Goal: Find contact information: Find contact information

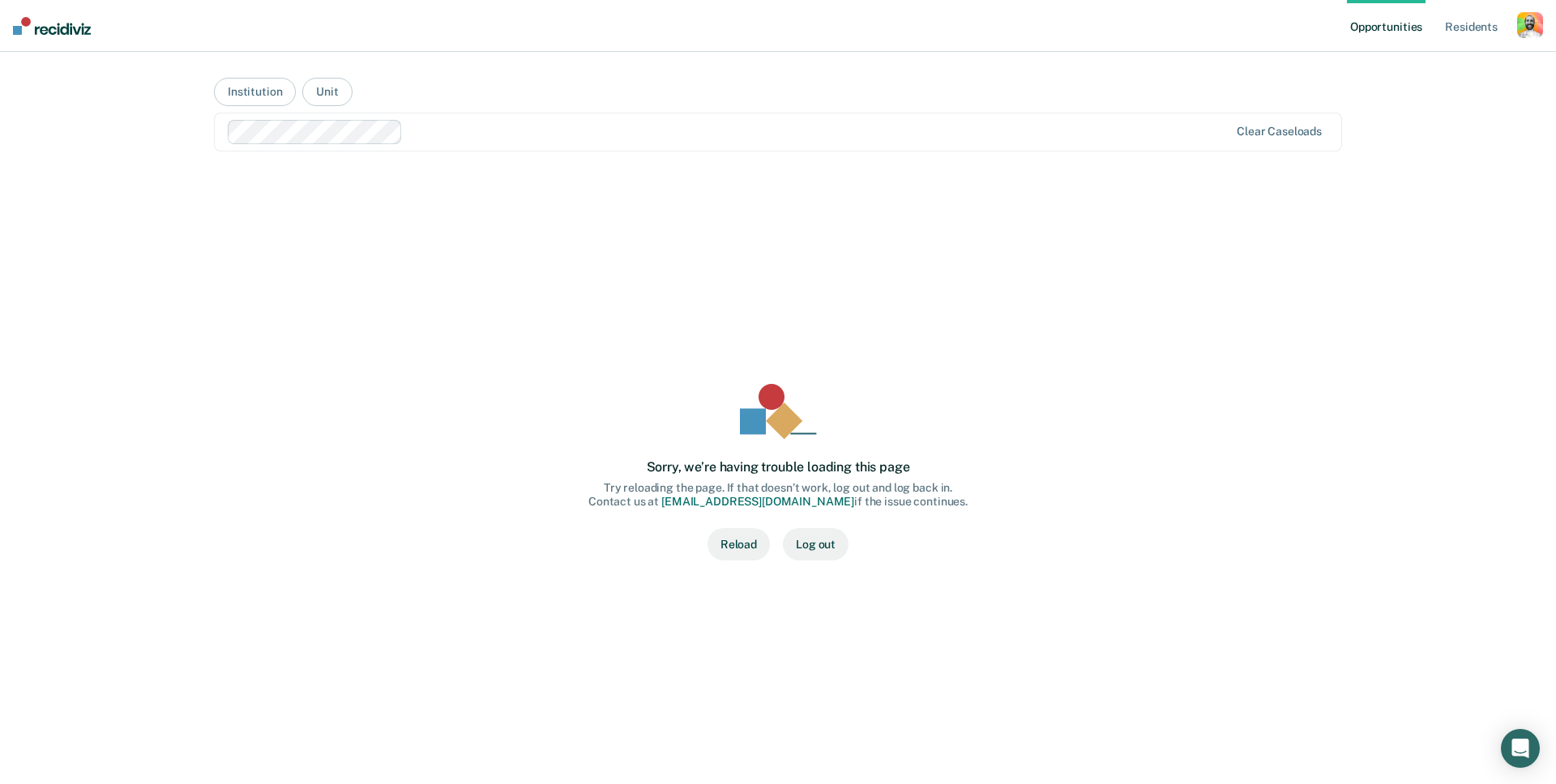
click at [734, 541] on button "Reload" at bounding box center [739, 544] width 62 height 32
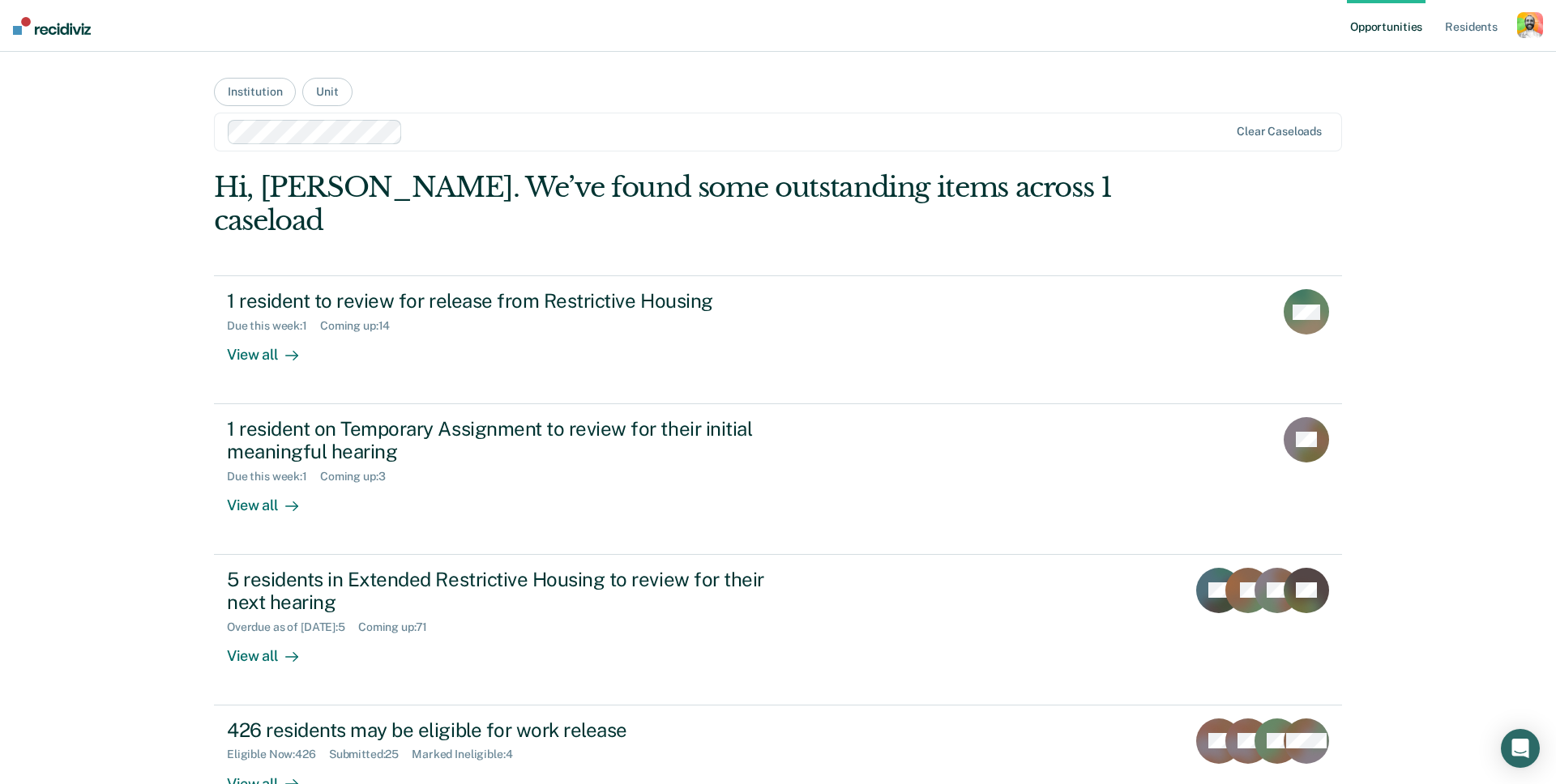
click at [1526, 26] on div "button" at bounding box center [1531, 25] width 26 height 26
click at [1421, 69] on link "Profile" at bounding box center [1460, 66] width 138 height 14
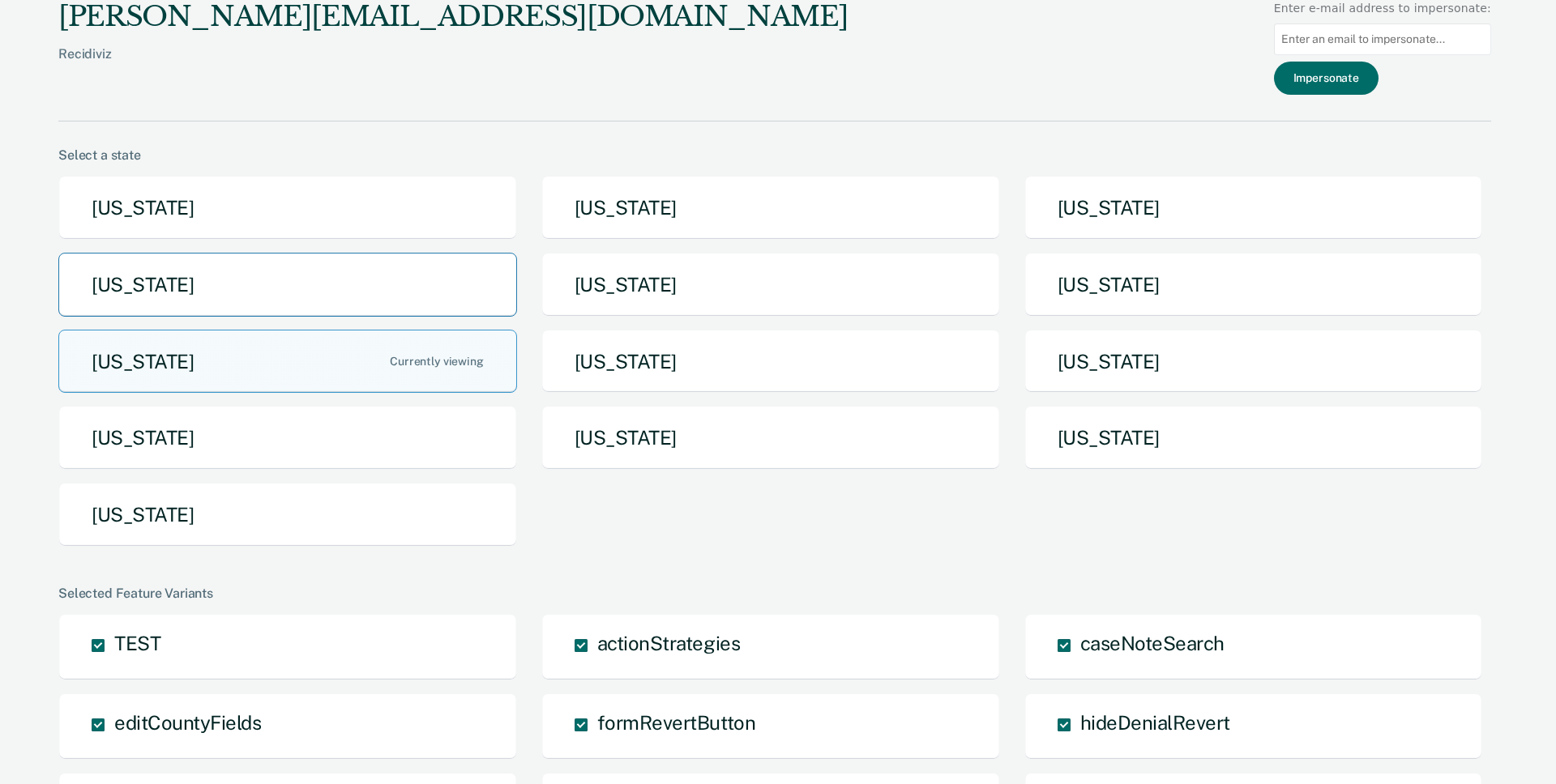
click at [364, 272] on button "Idaho" at bounding box center [288, 284] width 459 height 64
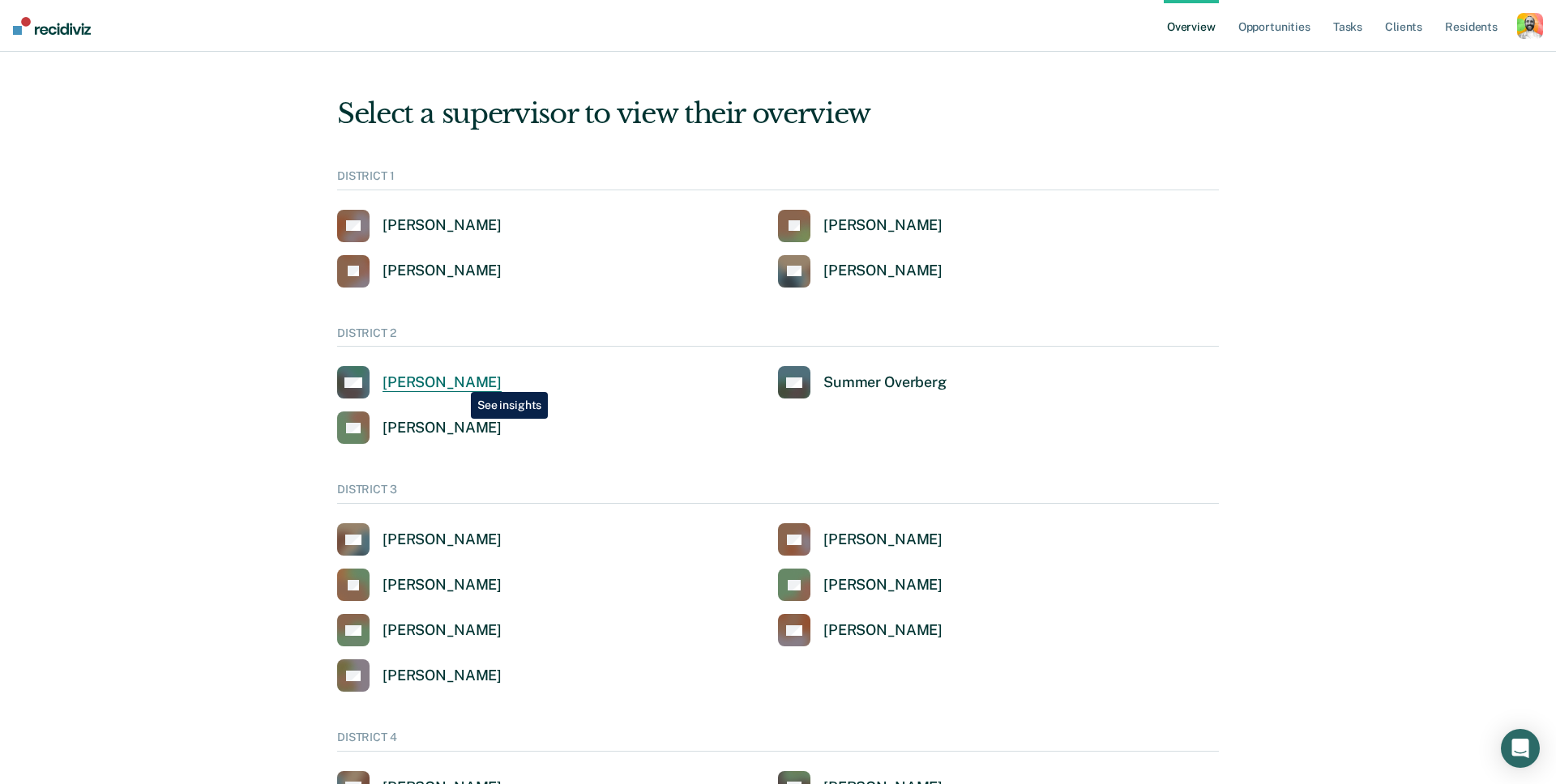
click at [459, 380] on div "[PERSON_NAME]" at bounding box center [442, 382] width 119 height 18
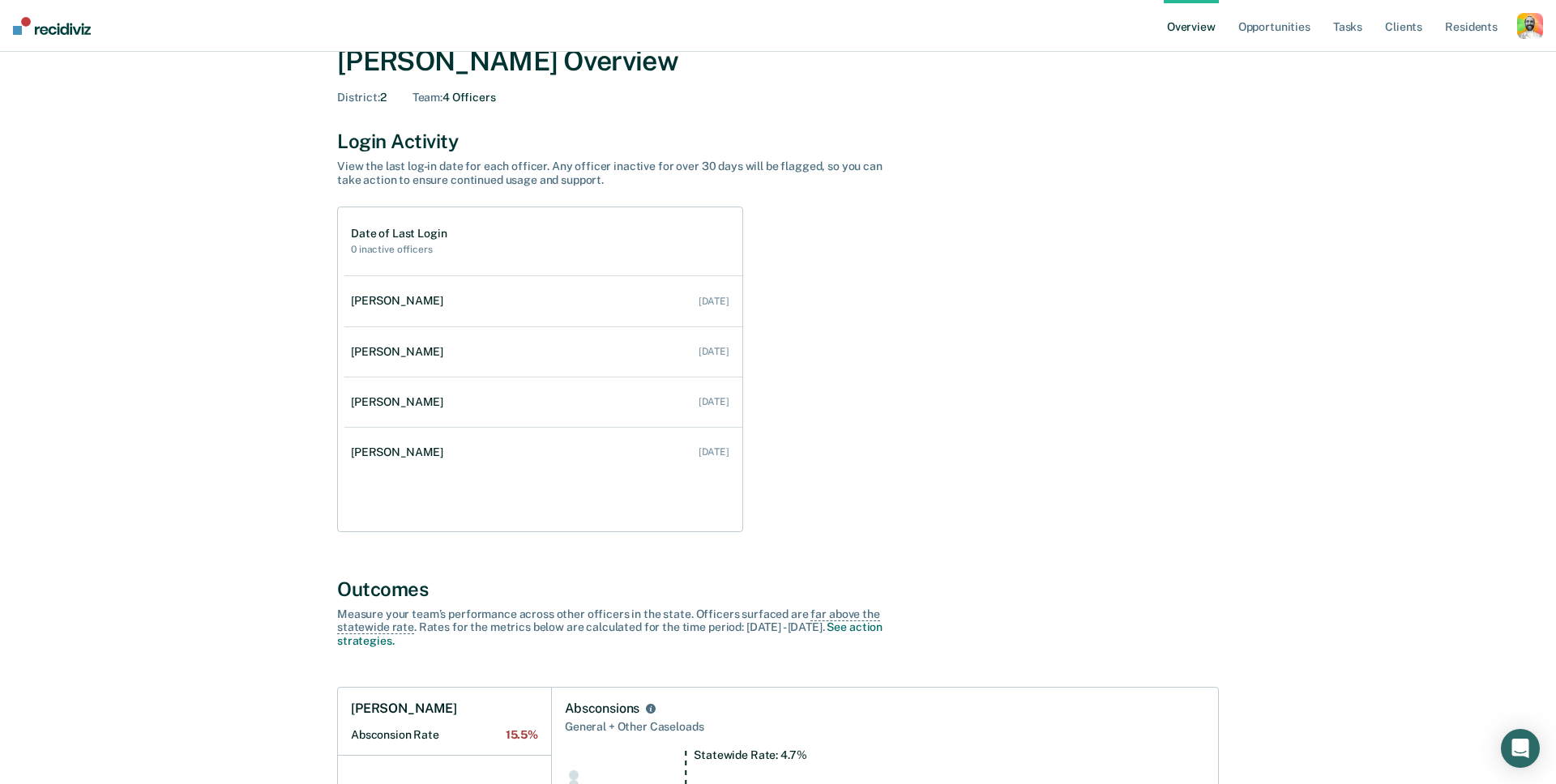
scroll to position [76, 0]
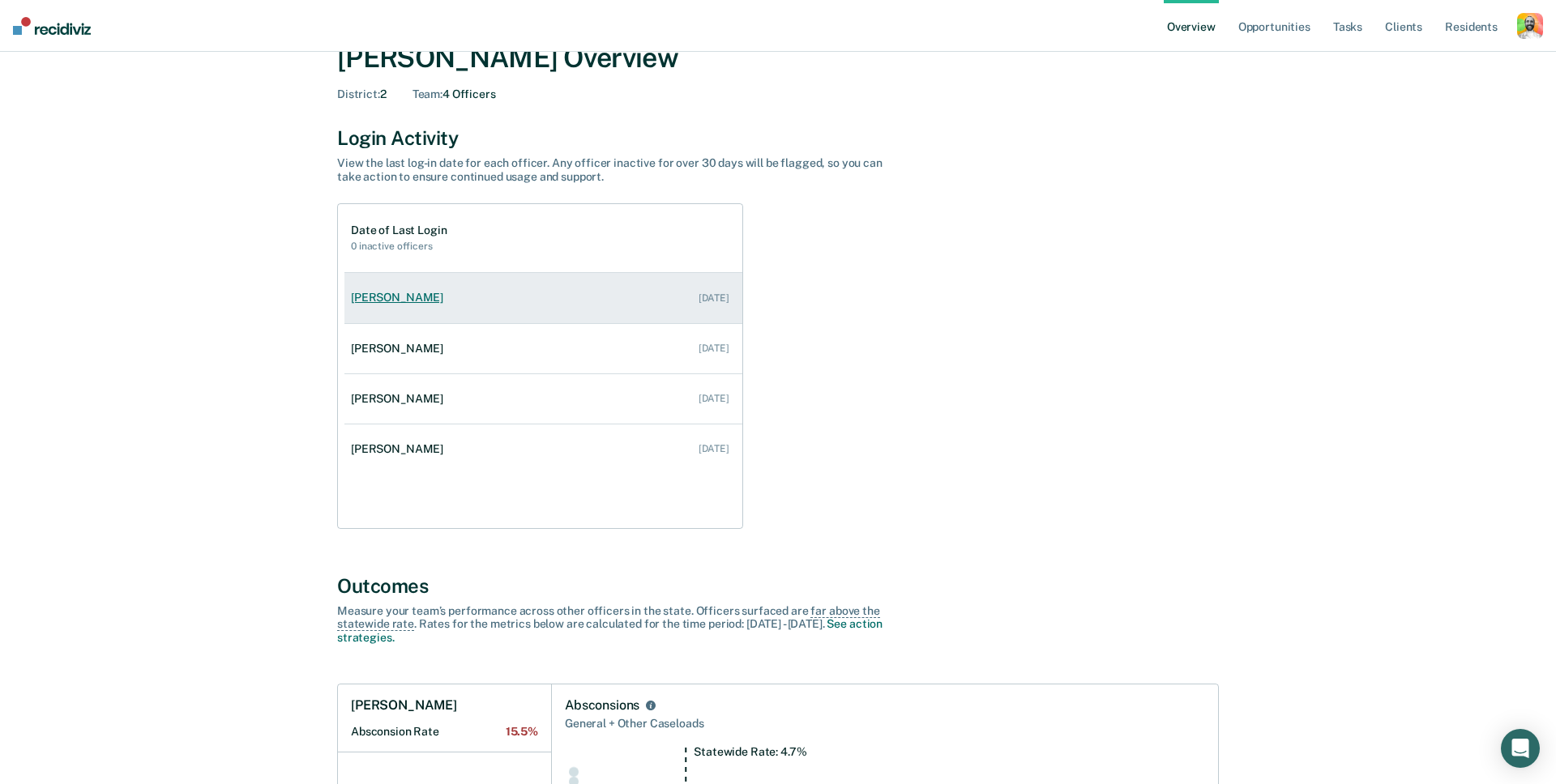
click at [432, 301] on div "[PERSON_NAME]" at bounding box center [400, 298] width 99 height 14
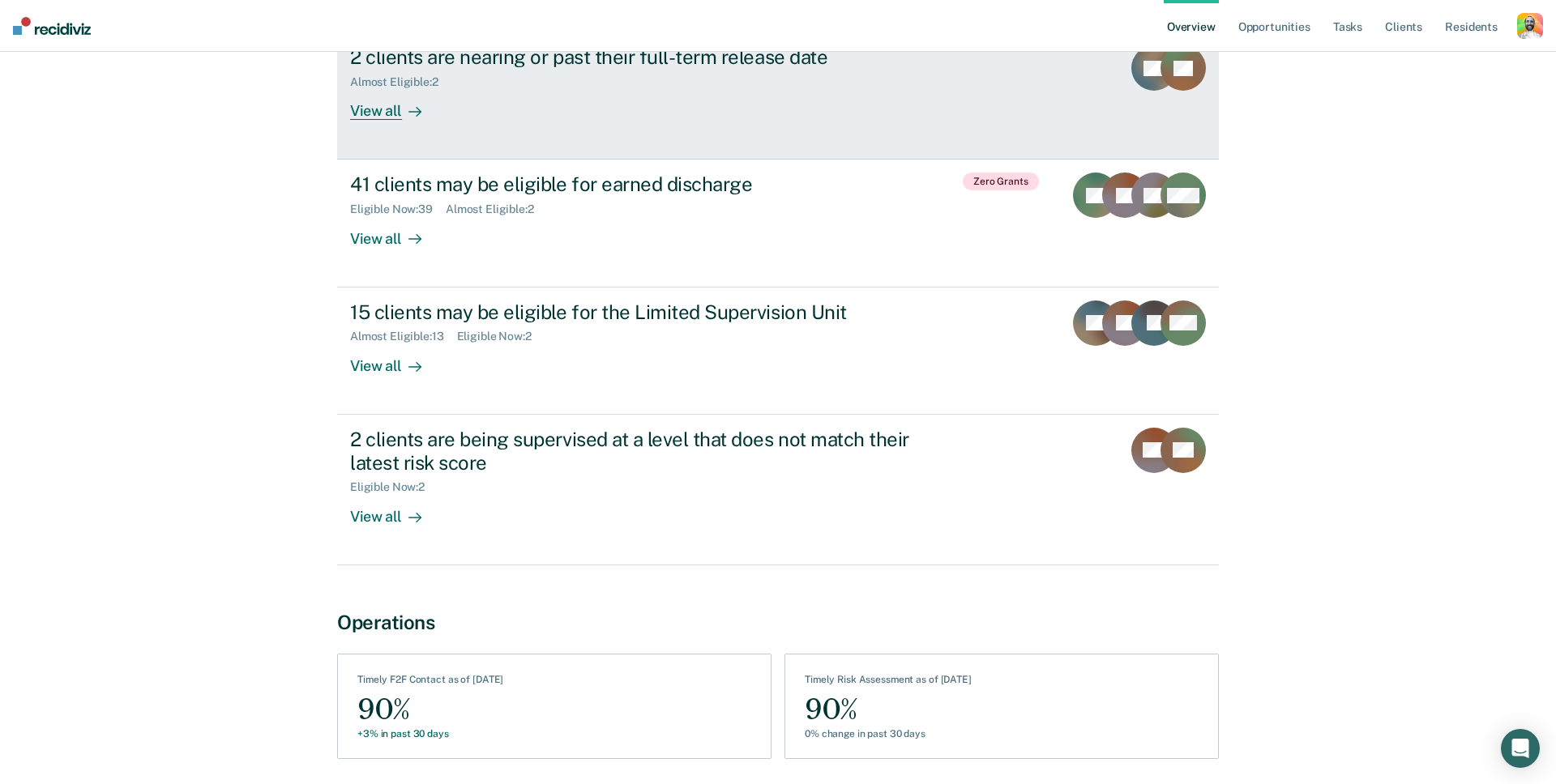
scroll to position [637, 0]
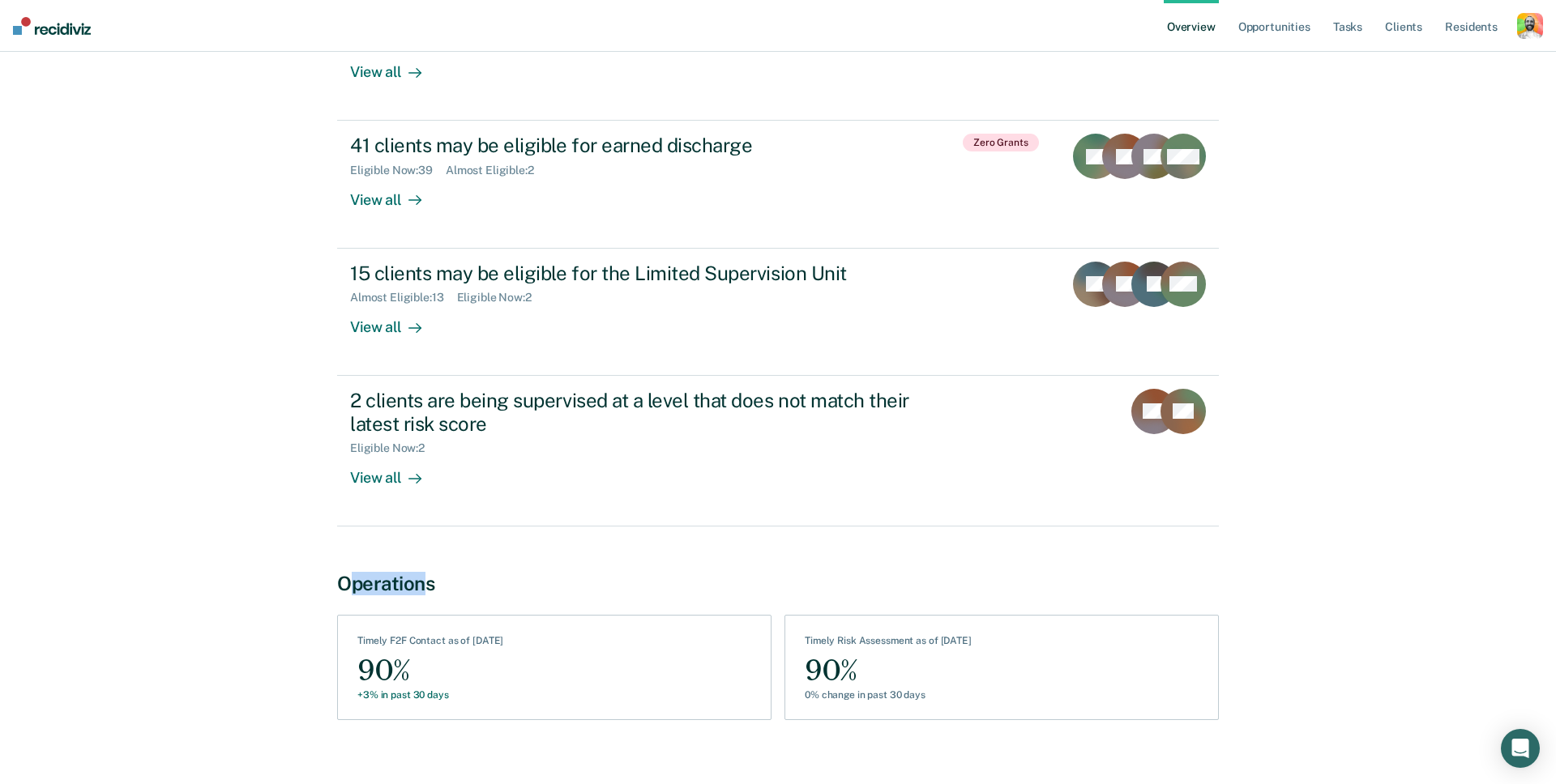
drag, startPoint x: 352, startPoint y: 559, endPoint x: 425, endPoint y: 561, distance: 73.0
click at [425, 572] on div "Operations" at bounding box center [777, 583] width 881 height 24
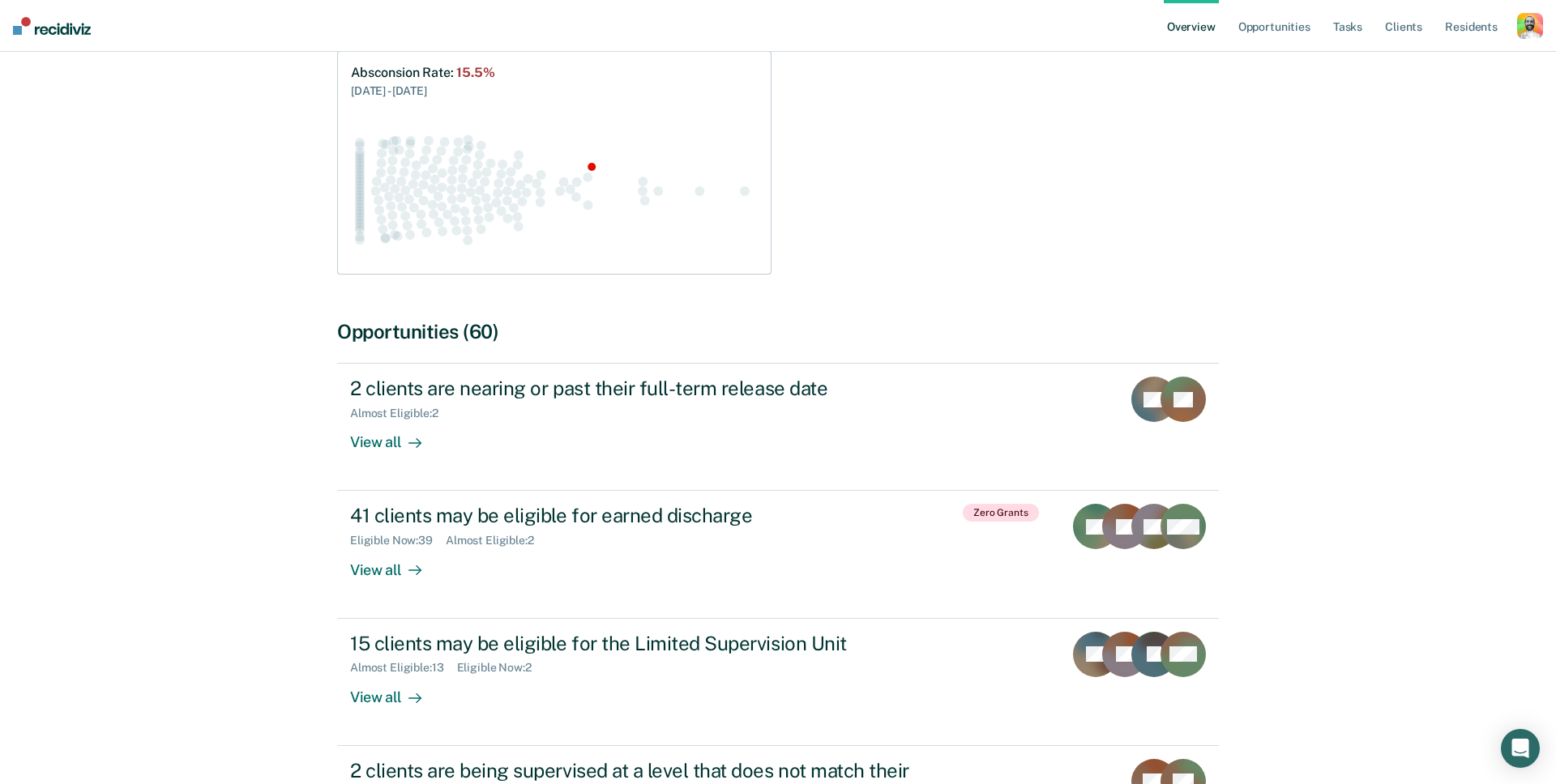
scroll to position [0, 0]
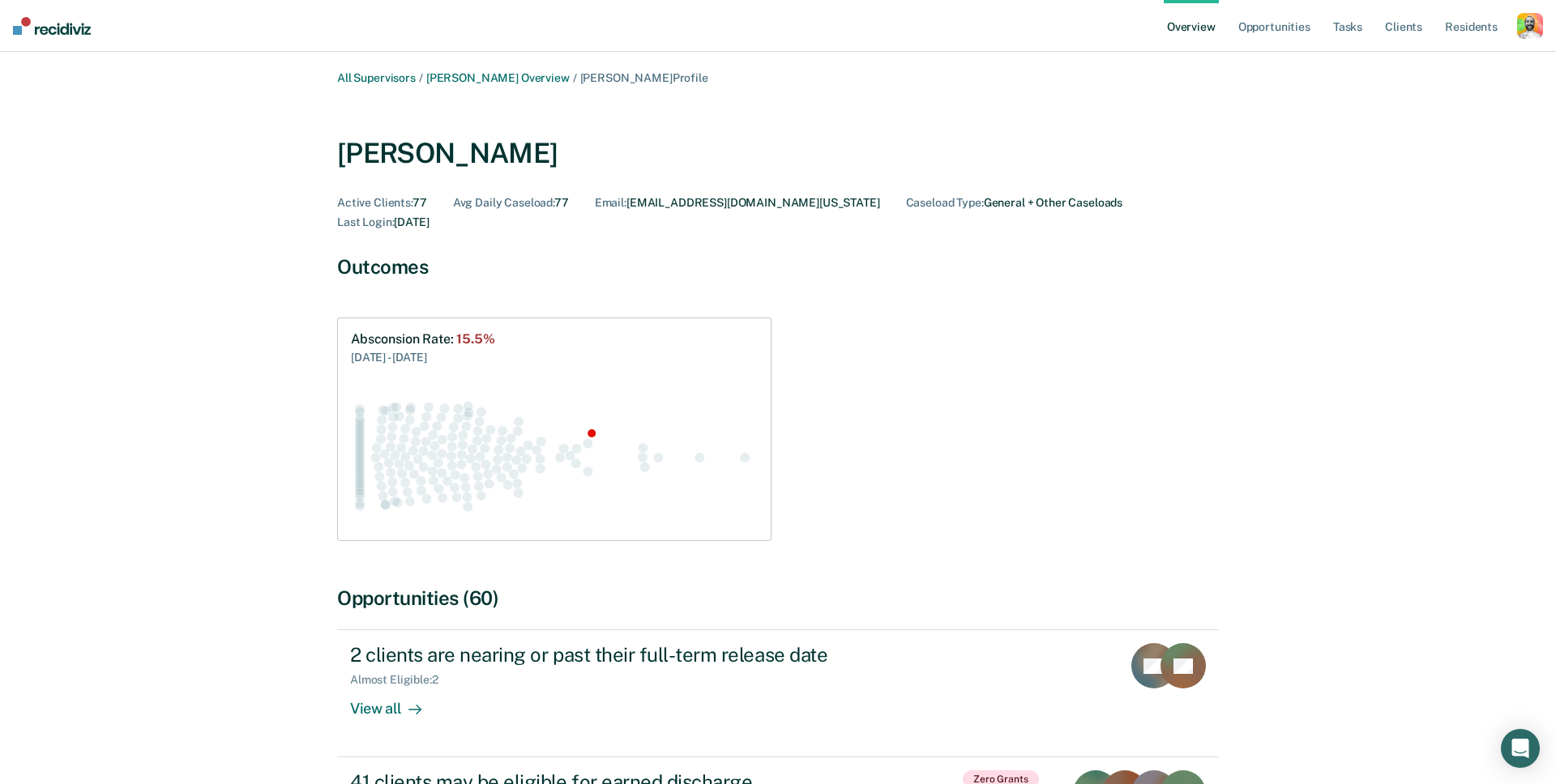
drag, startPoint x: 606, startPoint y: 137, endPoint x: 546, endPoint y: 150, distance: 61.4
click at [547, 150] on div "Jonathan Wilcoxson" at bounding box center [777, 150] width 881 height 66
click at [366, 141] on div "Jonathan Wilcoxson" at bounding box center [446, 153] width 220 height 33
click at [366, 149] on div "Jonathan Wilcoxson" at bounding box center [446, 153] width 220 height 33
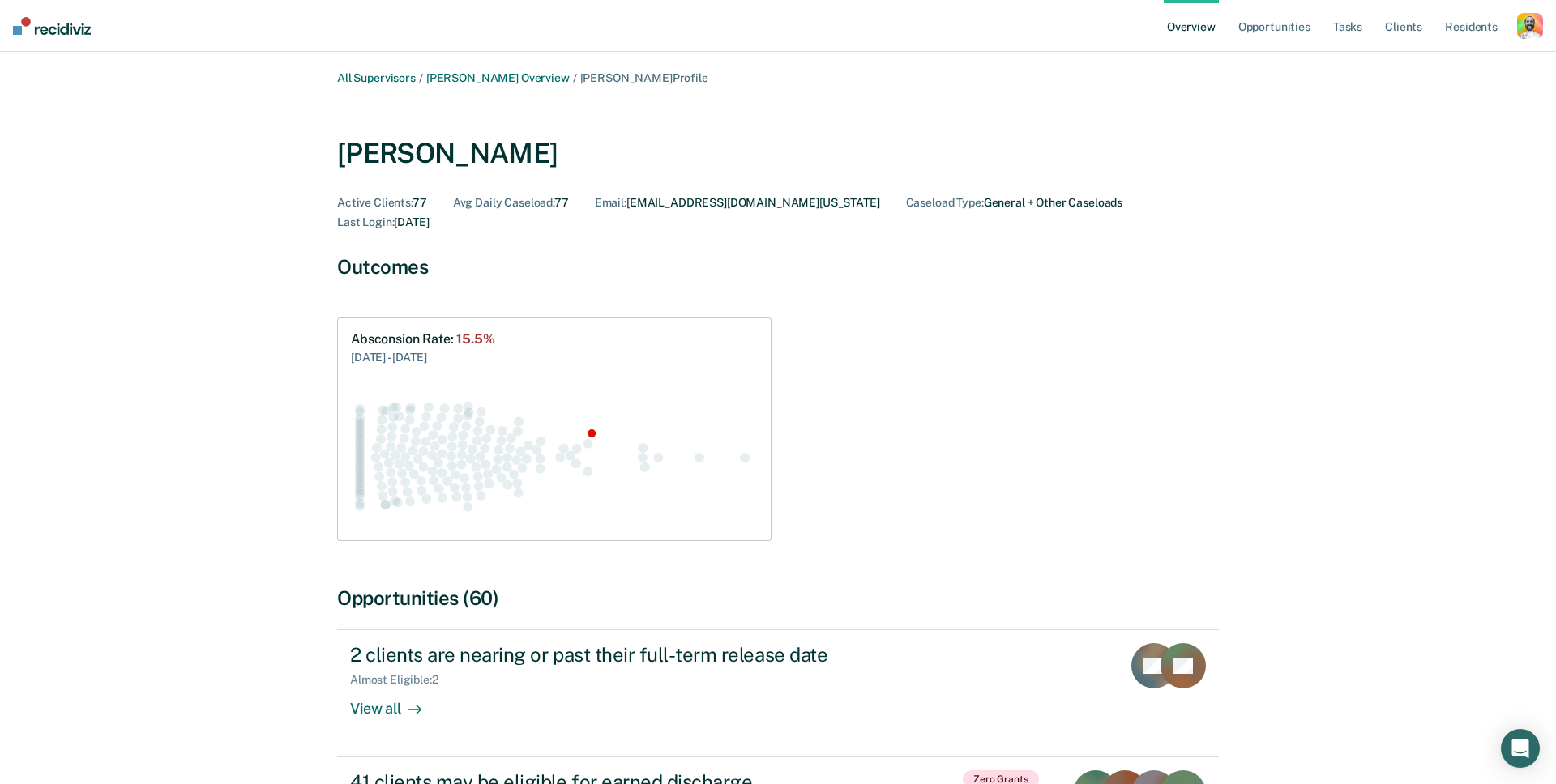
click at [540, 85] on div "All Supervisors / Allison R Mcmanus Overview / Jonathan Wilcoxson Profile Jonat…" at bounding box center [778, 730] width 973 height 1318
drag, startPoint x: 582, startPoint y: 77, endPoint x: 423, endPoint y: 77, distance: 159.0
click at [423, 77] on div "All Supervisors / Allison R Mcmanus Overview / Jonathan Wilcoxson Profile" at bounding box center [777, 78] width 881 height 14
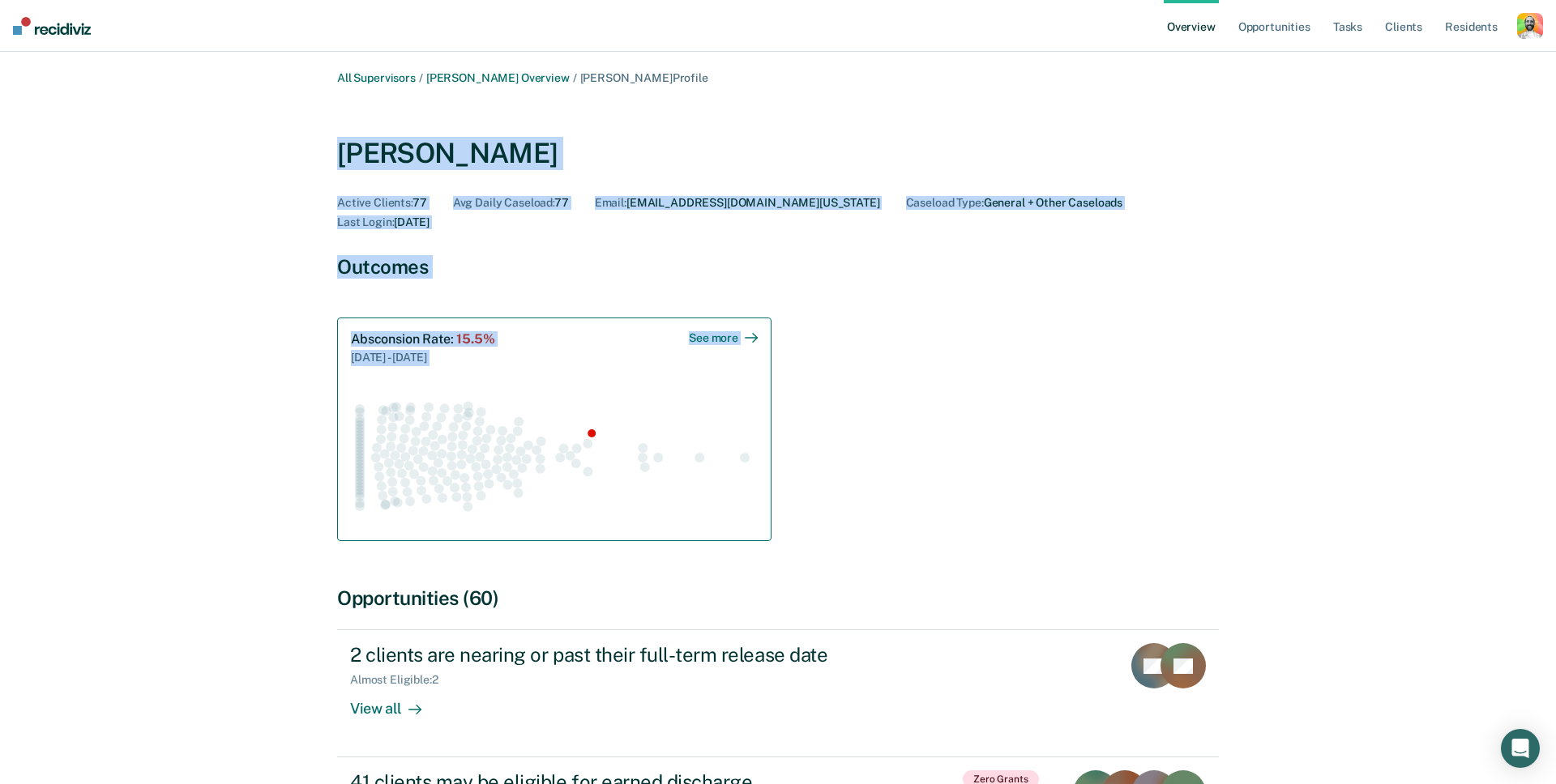
drag, startPoint x: 335, startPoint y: 153, endPoint x: 542, endPoint y: 441, distance: 354.7
click at [542, 441] on div "All Supervisors / Allison R Mcmanus Overview / Jonathan Wilcoxson Profile Jonat…" at bounding box center [778, 730] width 973 height 1318
click at [888, 367] on div "Absconsion Rate : 15.5% 8/1/24 - 8/1/25" at bounding box center [777, 429] width 881 height 224
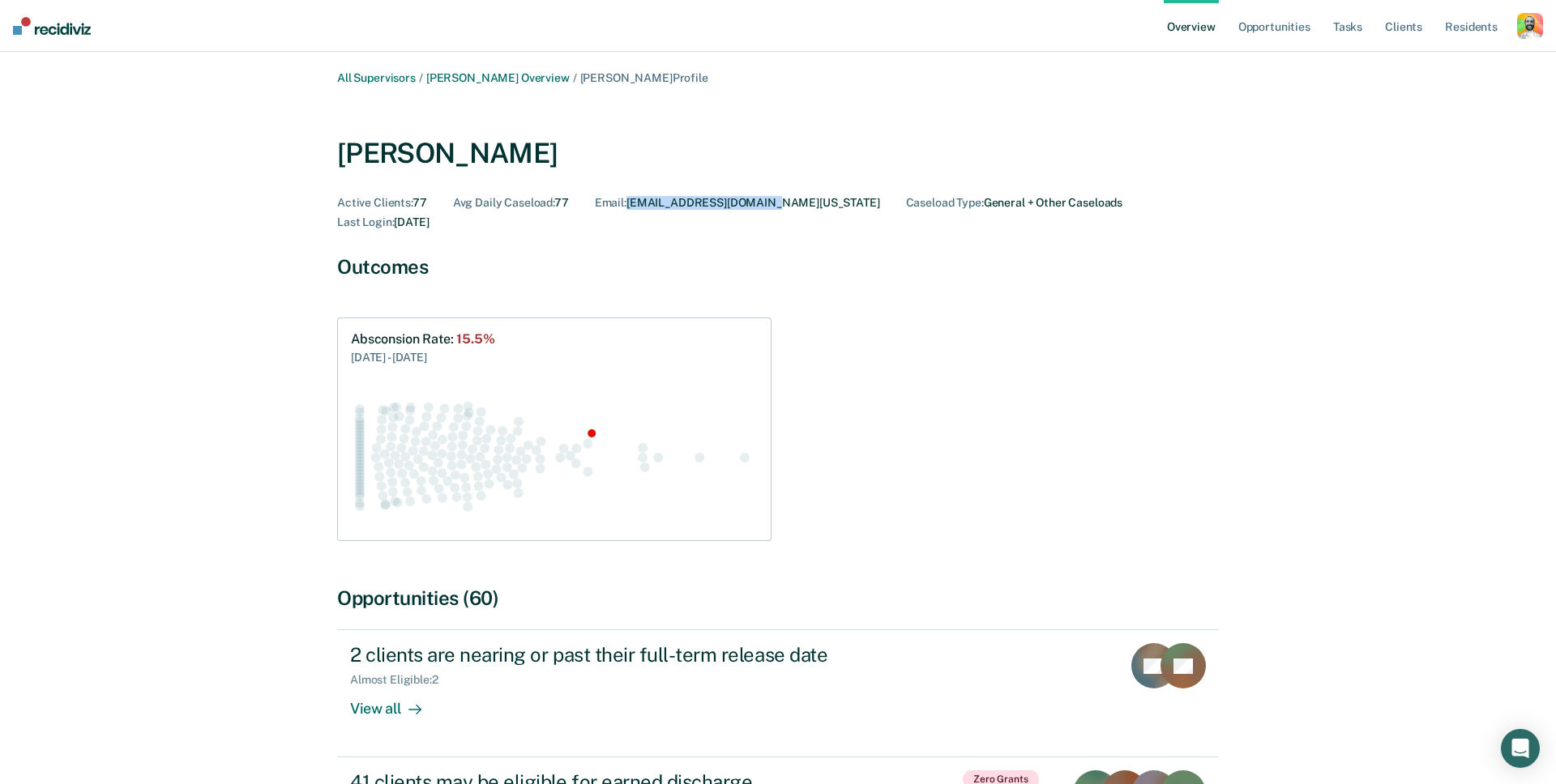
drag, startPoint x: 632, startPoint y: 203, endPoint x: 789, endPoint y: 208, distance: 157.1
click at [789, 208] on div "Active Clients : 77 Avg Daily Caseload : 77 Email : JWILCOXS@IDOC.IDAHO.GOV Cas…" at bounding box center [777, 213] width 881 height 34
copy div "JWILCOXS@IDOC.IDAHO.GOV"
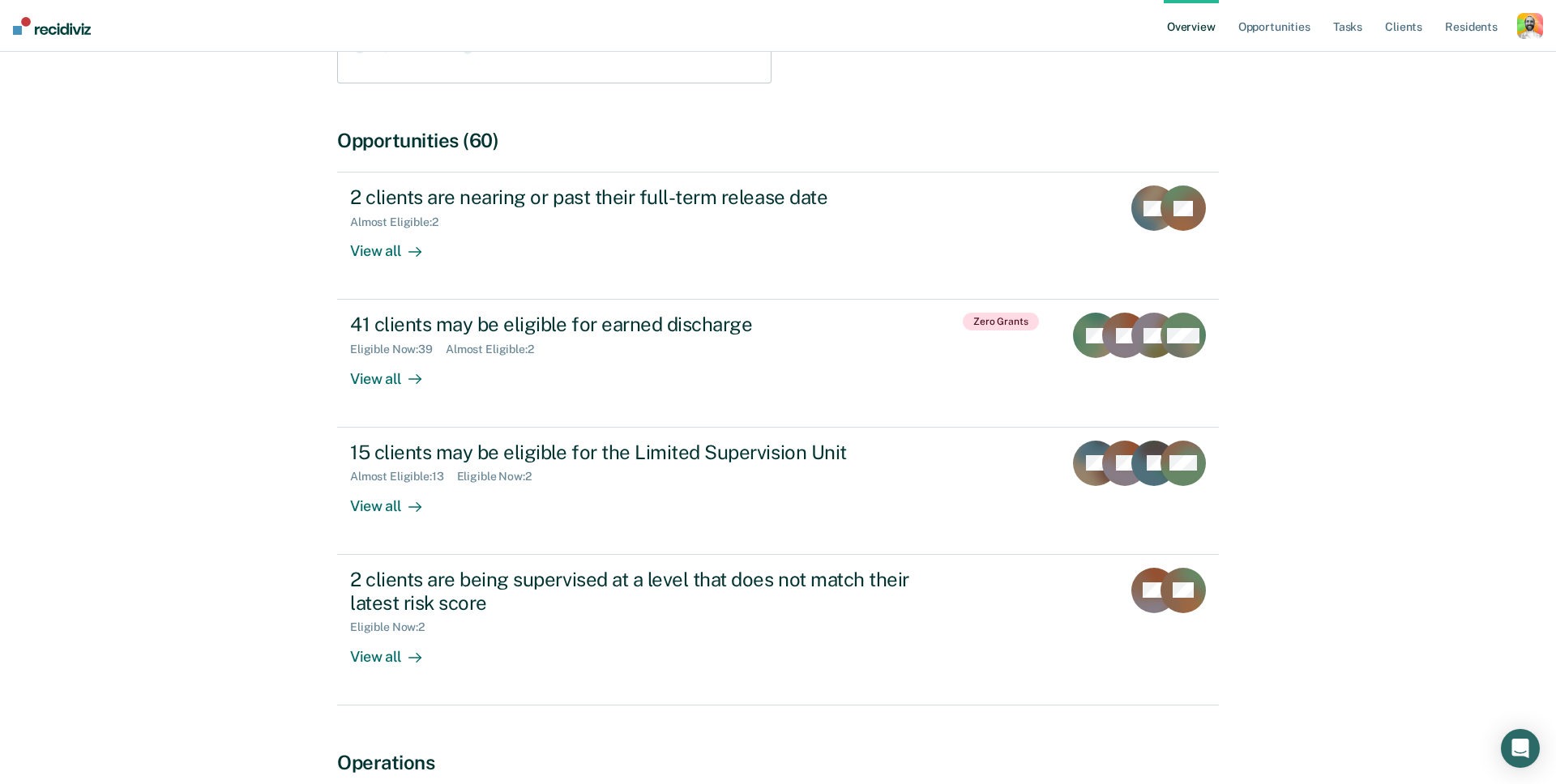
scroll to position [457, 0]
click at [1531, 32] on div "button" at bounding box center [1531, 26] width 26 height 26
click at [1410, 68] on link "Profile" at bounding box center [1460, 66] width 138 height 14
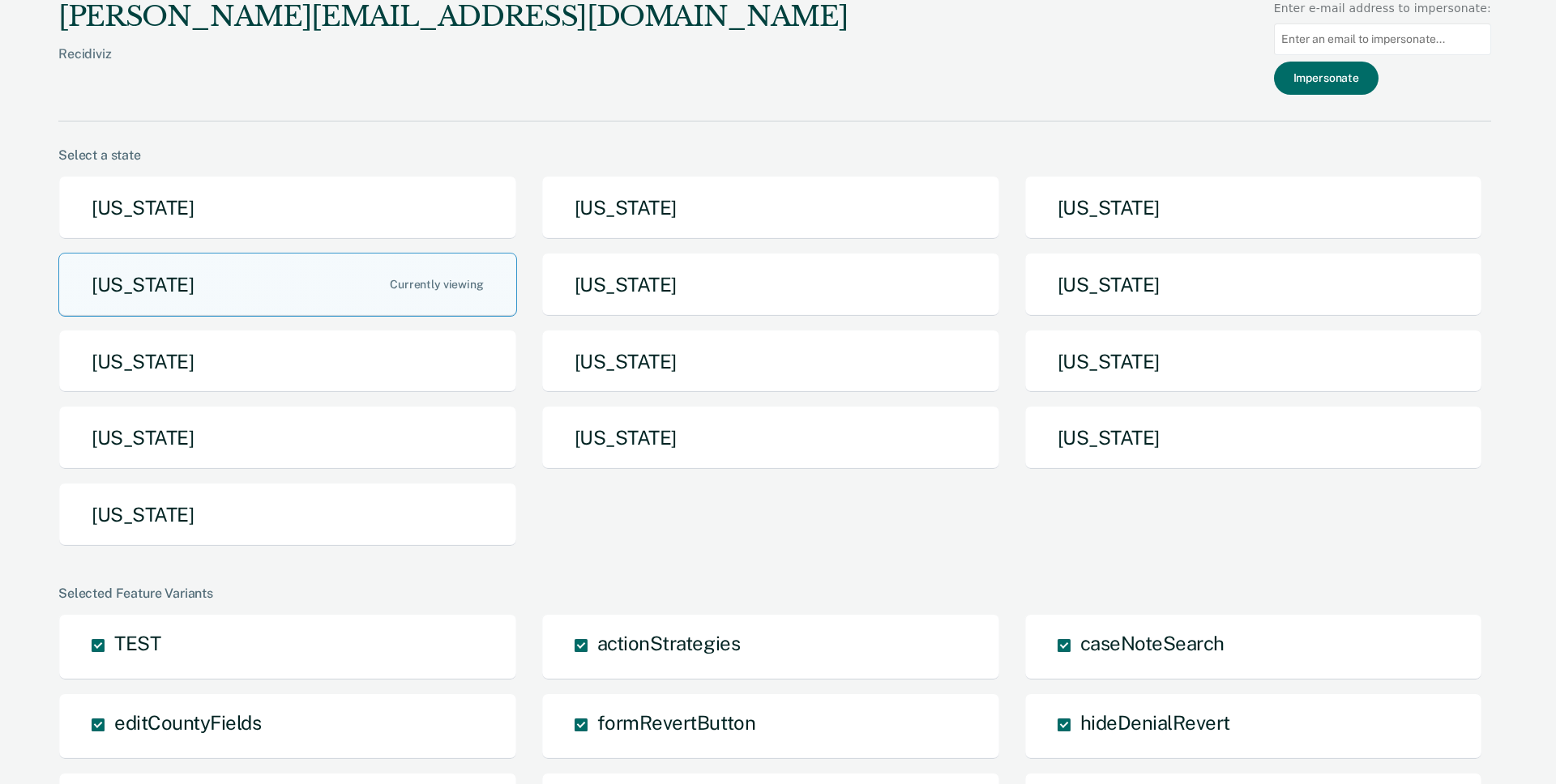
click at [1333, 42] on input at bounding box center [1382, 39] width 218 height 32
paste input "JWILCOXS@IDOC.IDAHO.GOV"
type input "JWILCOXS@IDOC.IDAHO.GOV"
click at [1344, 74] on button "Impersonate" at bounding box center [1325, 78] width 104 height 33
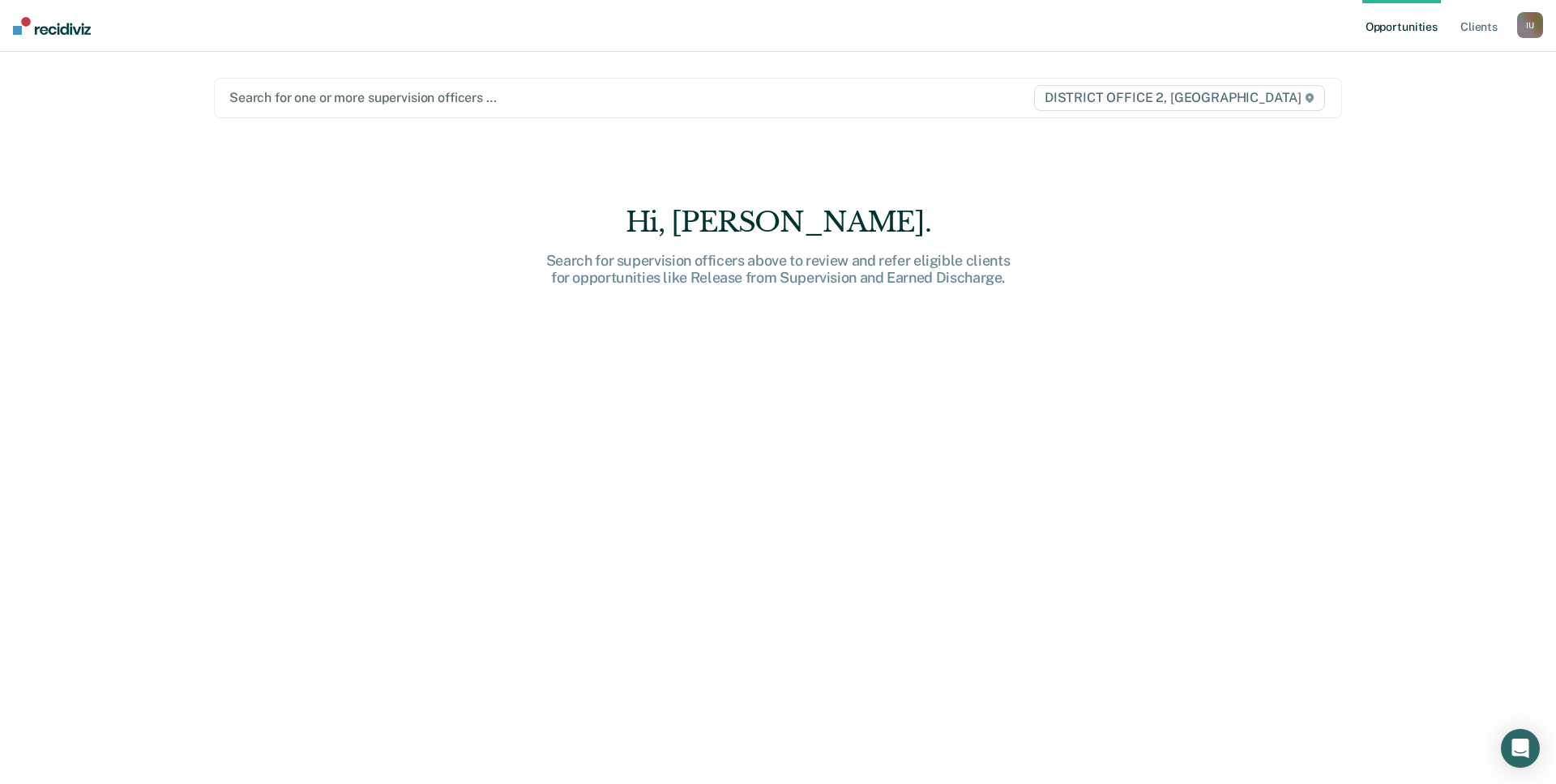
click at [1531, 28] on div "I U" at bounding box center [1531, 25] width 26 height 26
click at [1416, 65] on link "Profile" at bounding box center [1465, 66] width 131 height 14
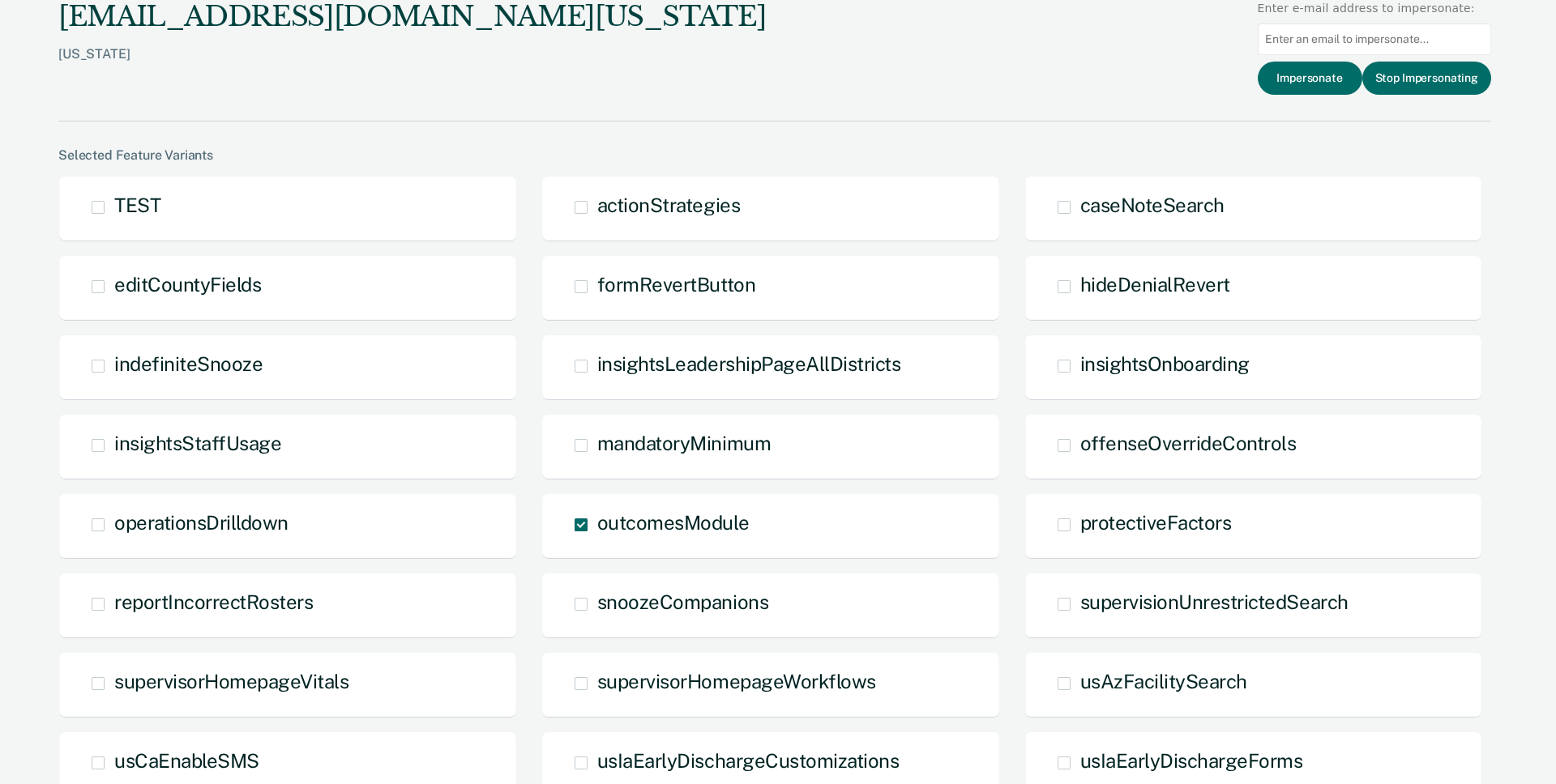
scroll to position [636, 0]
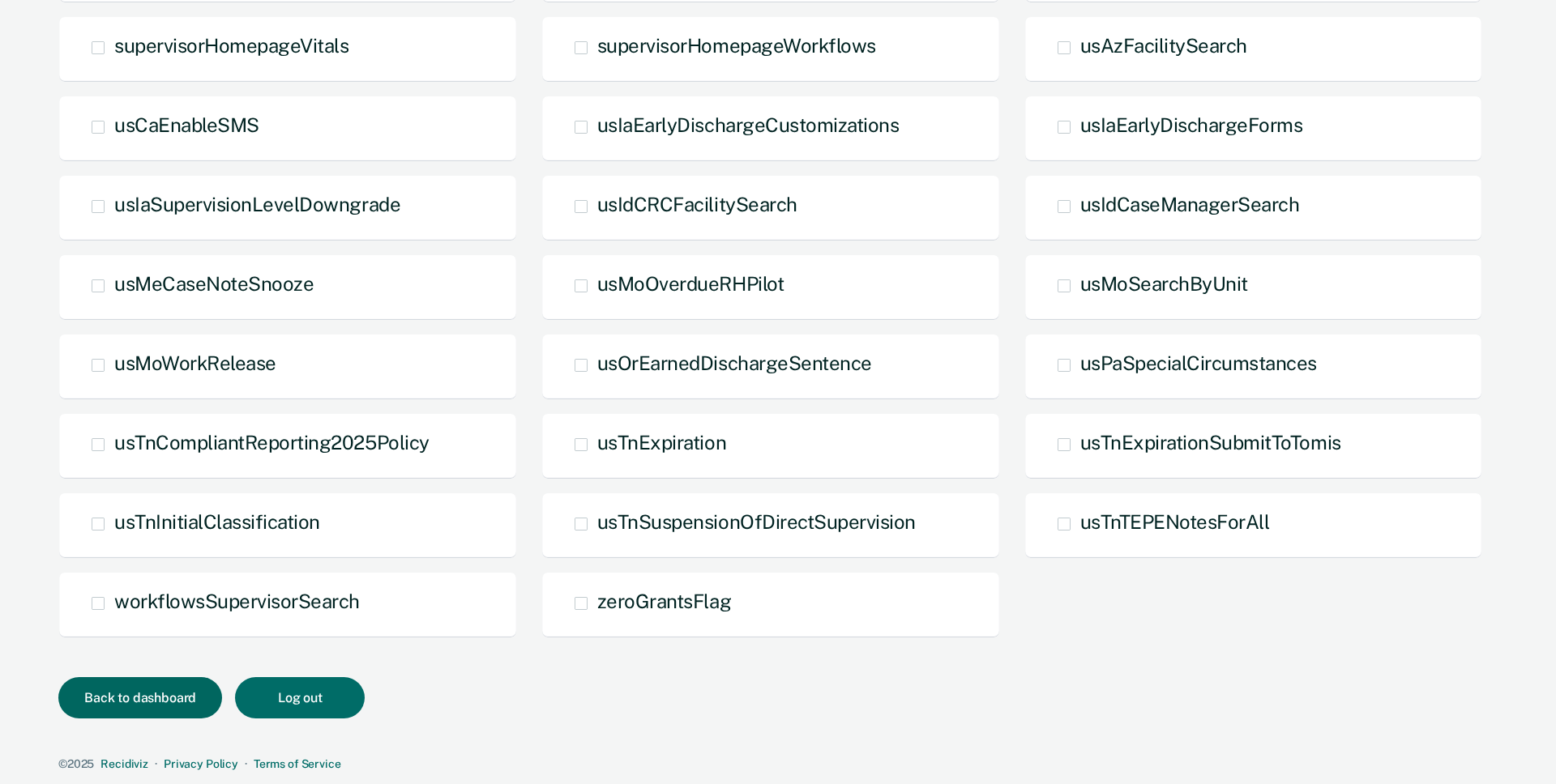
click at [144, 697] on button "Back to dashboard" at bounding box center [140, 697] width 164 height 41
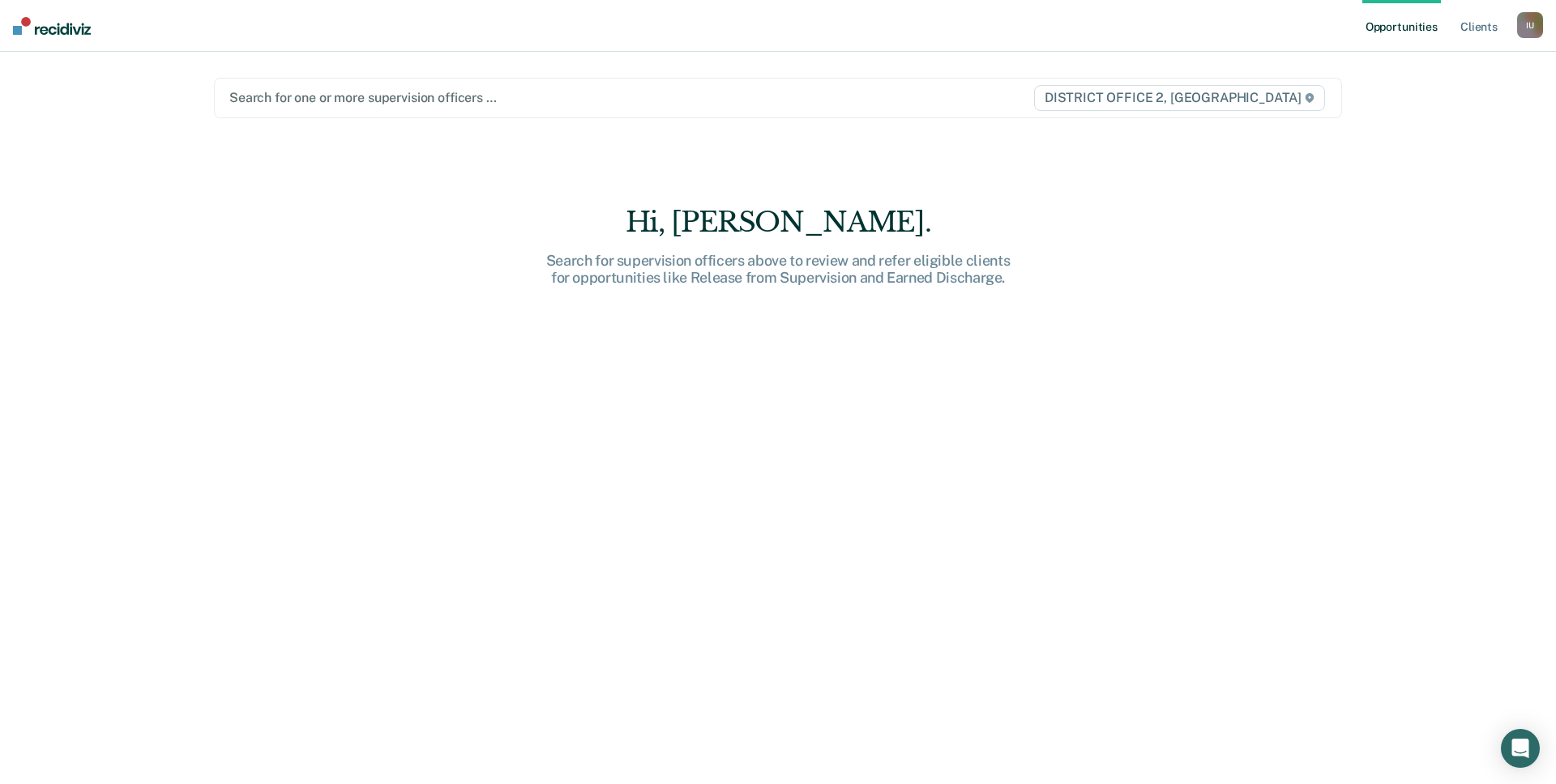
click at [459, 233] on div "Hi, Jonathan. Search for supervision officers above to review and refer eligibl…" at bounding box center [778, 507] width 1128 height 602
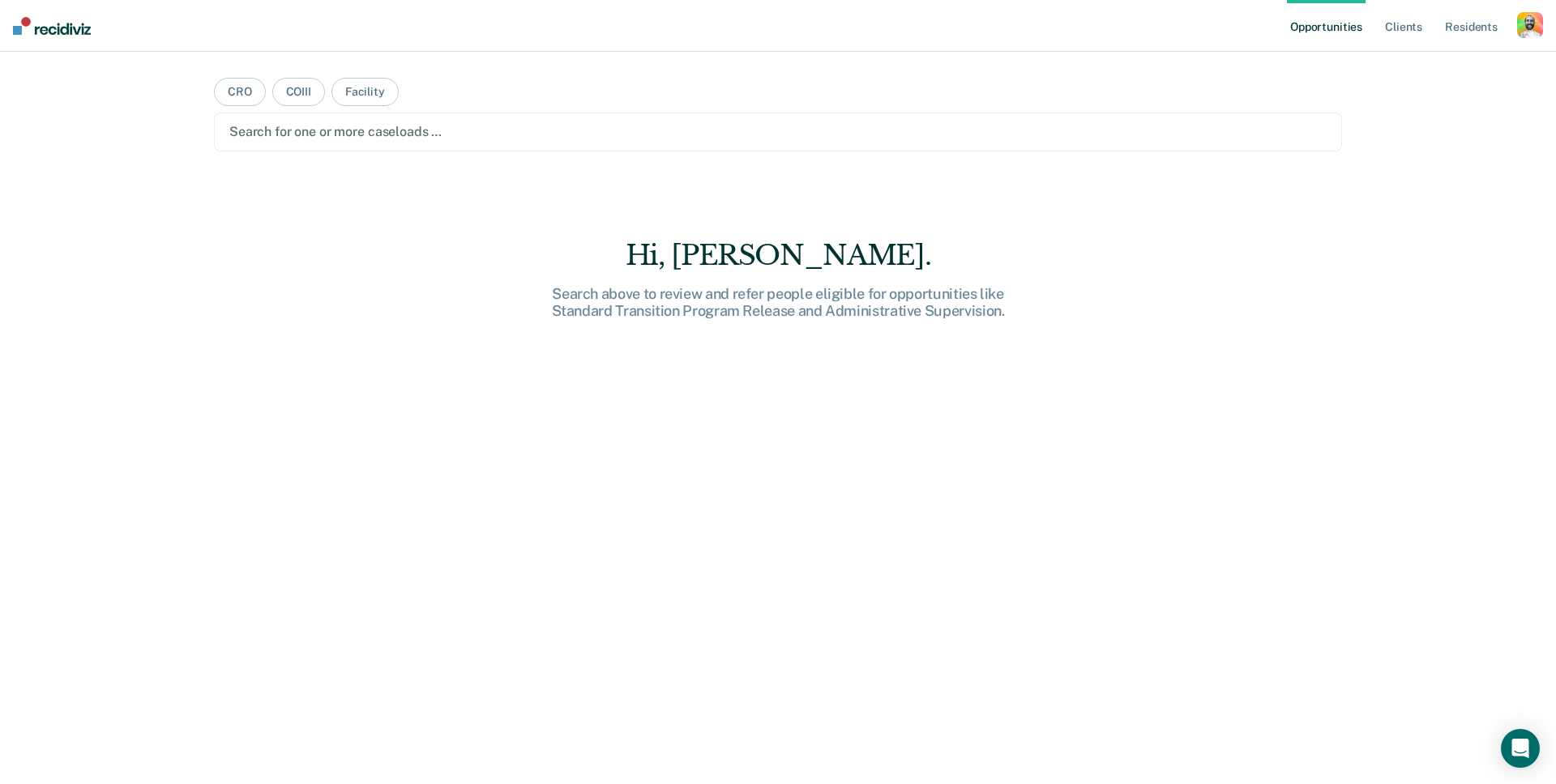
click at [1531, 27] on div "button" at bounding box center [1531, 25] width 26 height 26
click at [1420, 66] on link "Profile" at bounding box center [1465, 66] width 131 height 14
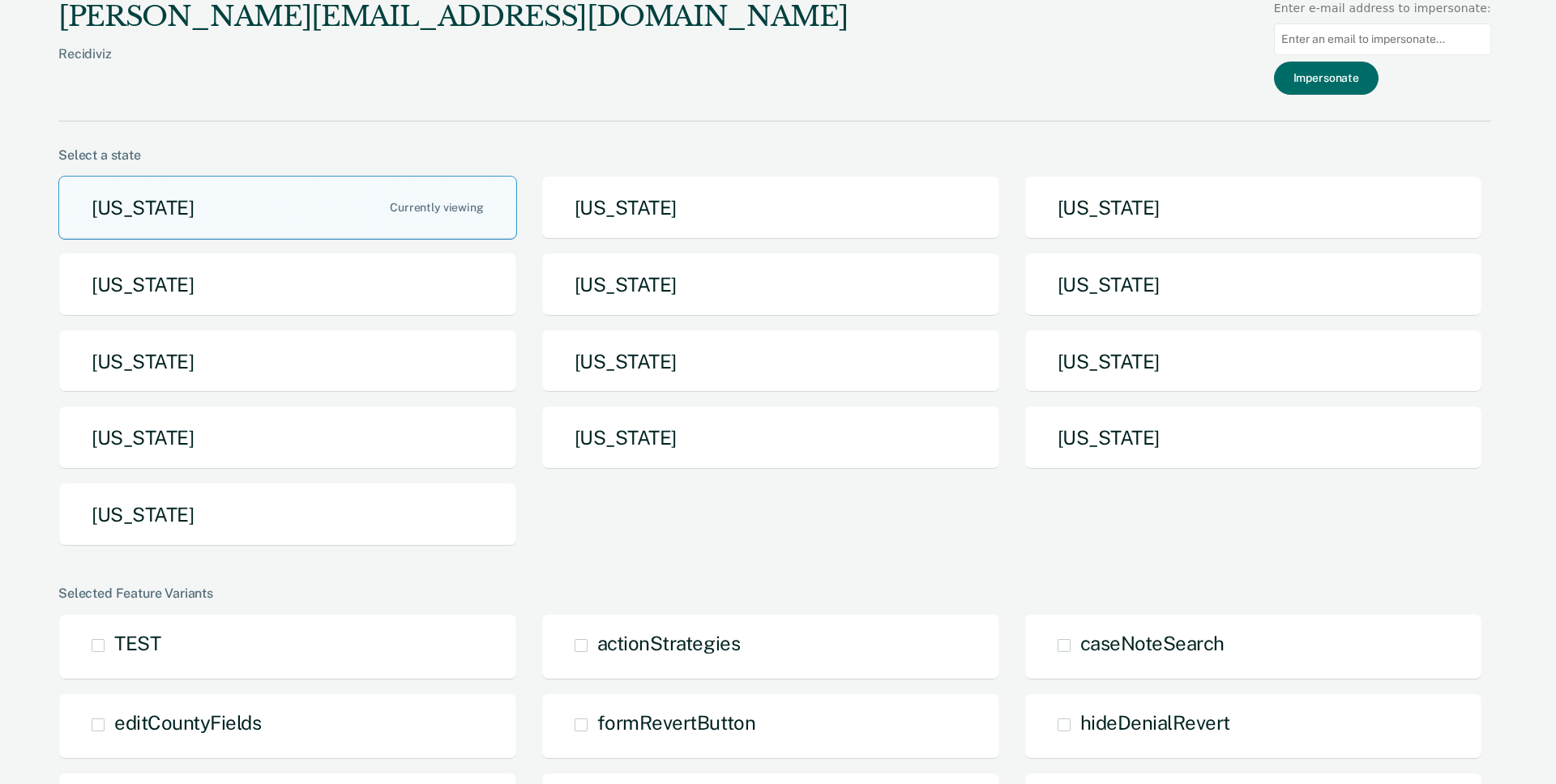
click at [1343, 39] on input at bounding box center [1382, 39] width 218 height 32
click at [1381, 43] on input at bounding box center [1382, 39] width 218 height 32
paste input "[EMAIL_ADDRESS][DOMAIN_NAME][US_STATE]"
type input "[EMAIL_ADDRESS][DOMAIN_NAME][US_STATE]"
click at [1351, 82] on button "Impersonate" at bounding box center [1325, 78] width 104 height 33
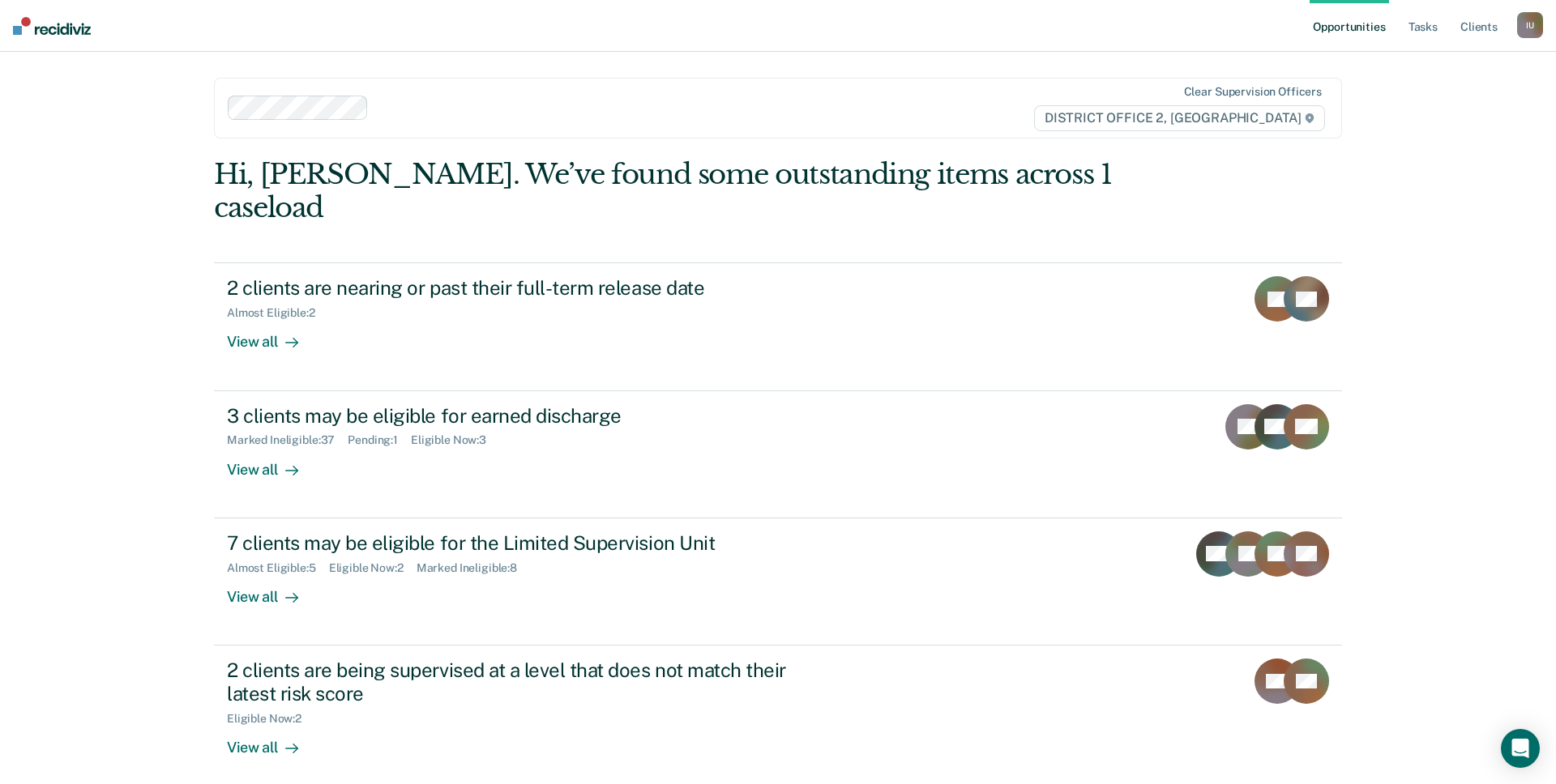
click at [239, 35] on nav "Opportunities Tasks Client s Impersonated User I U Profile How it works Log Out" at bounding box center [778, 25] width 1556 height 52
click at [1532, 24] on div "I U" at bounding box center [1531, 25] width 26 height 26
click at [1422, 64] on link "Profile" at bounding box center [1465, 66] width 131 height 14
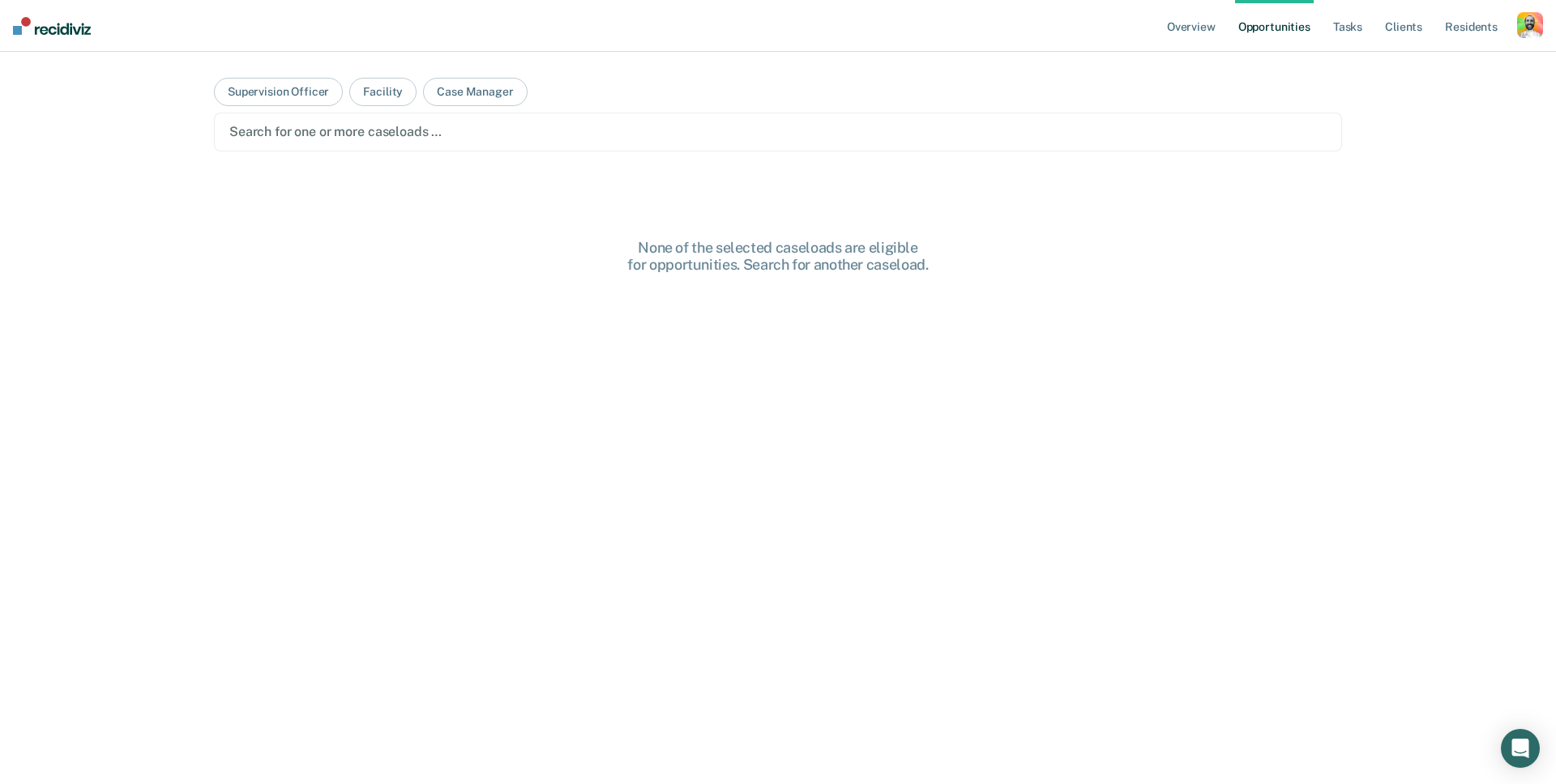
click at [1536, 32] on div "button" at bounding box center [1531, 25] width 26 height 26
click at [1405, 68] on link "Profile" at bounding box center [1460, 66] width 138 height 14
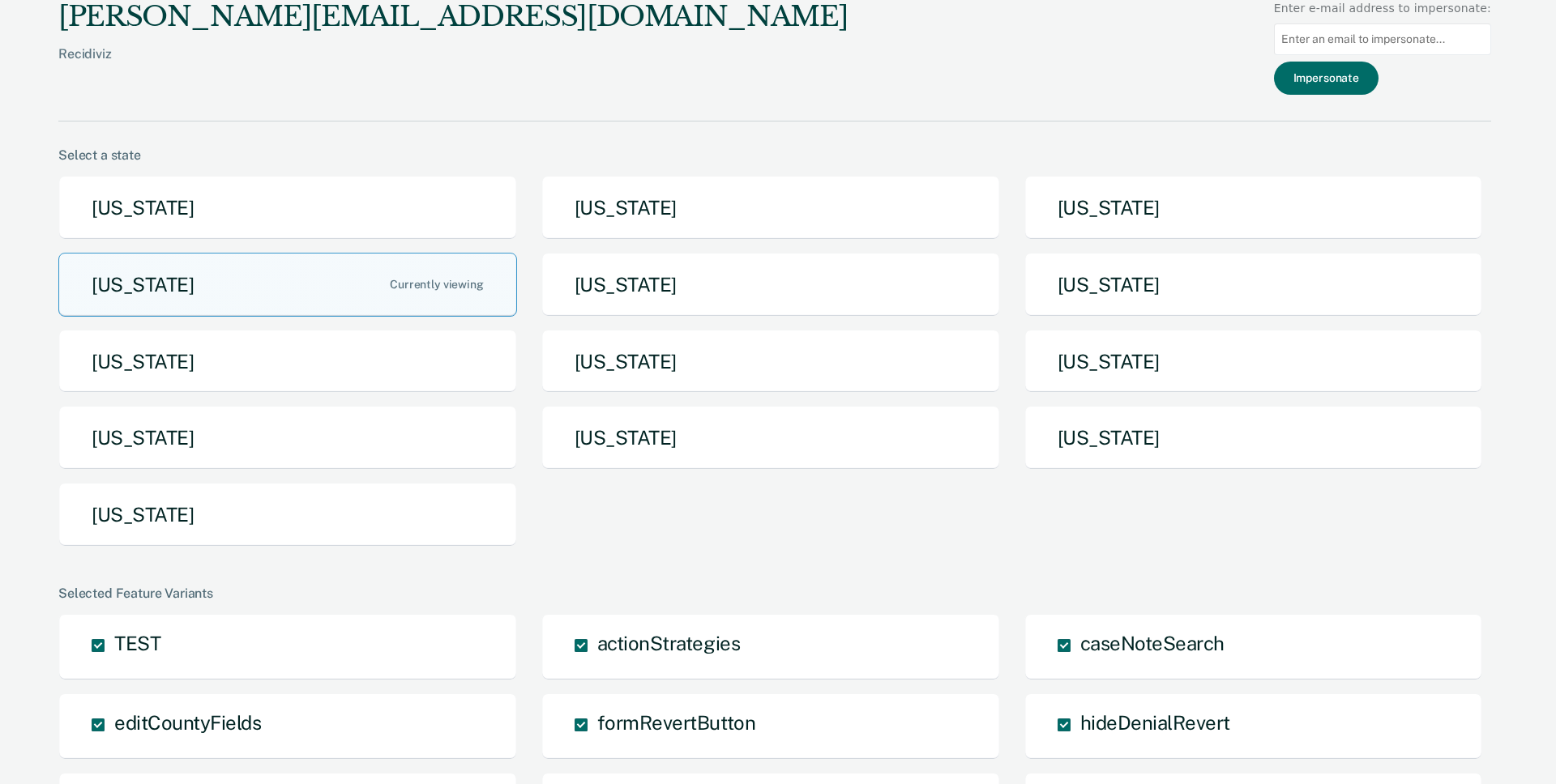
click at [1336, 43] on input at bounding box center [1382, 39] width 218 height 32
paste input "[EMAIL_ADDRESS][DOMAIN_NAME][US_STATE]"
type input "[EMAIL_ADDRESS][DOMAIN_NAME][US_STATE]"
click at [1333, 73] on button "Impersonate" at bounding box center [1325, 78] width 104 height 33
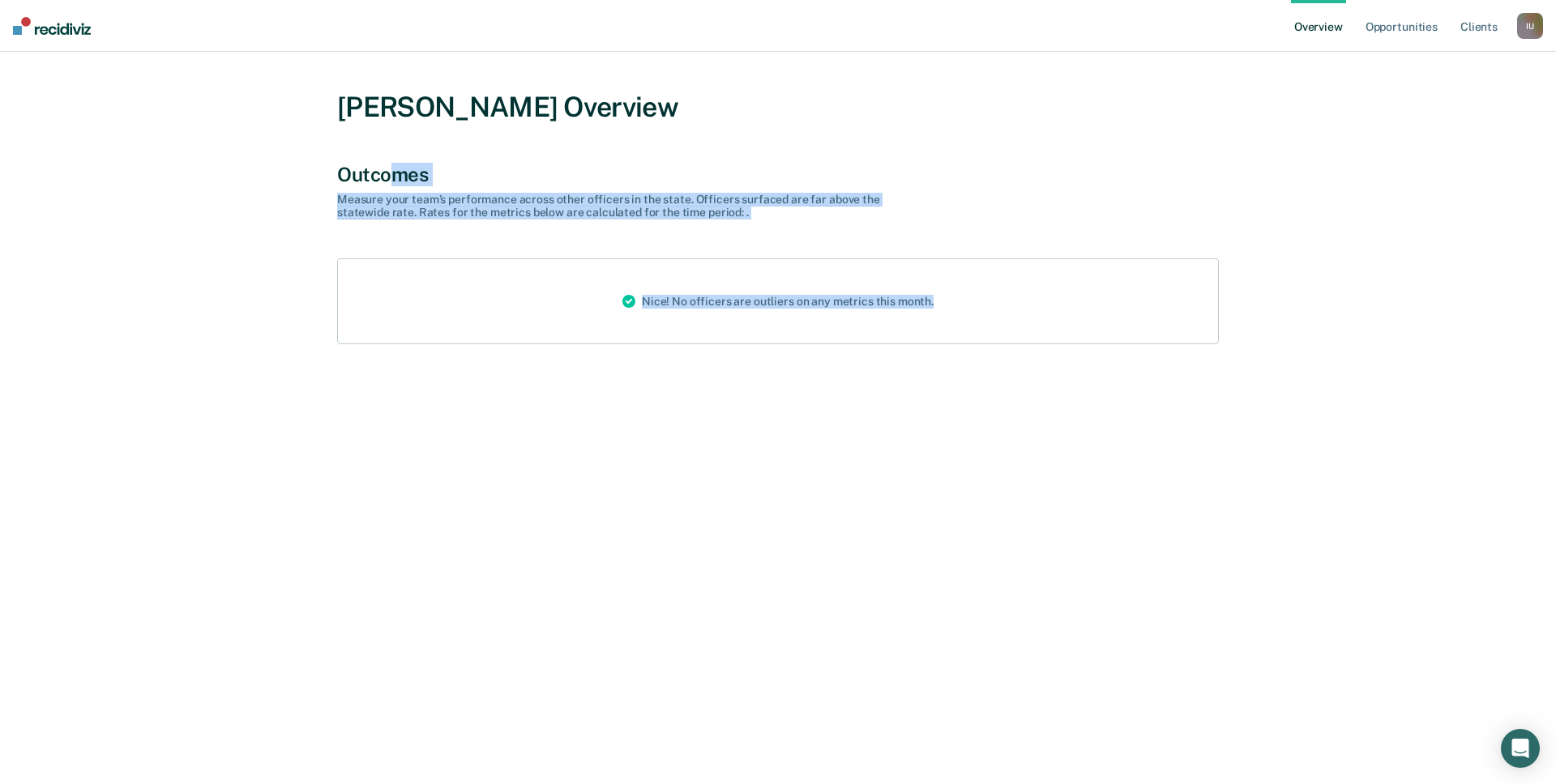
drag, startPoint x: 389, startPoint y: 170, endPoint x: 508, endPoint y: 317, distance: 189.1
click at [508, 317] on div "Outcomes Measure your team’s performance across other officer s in the state. O…" at bounding box center [777, 253] width 881 height 182
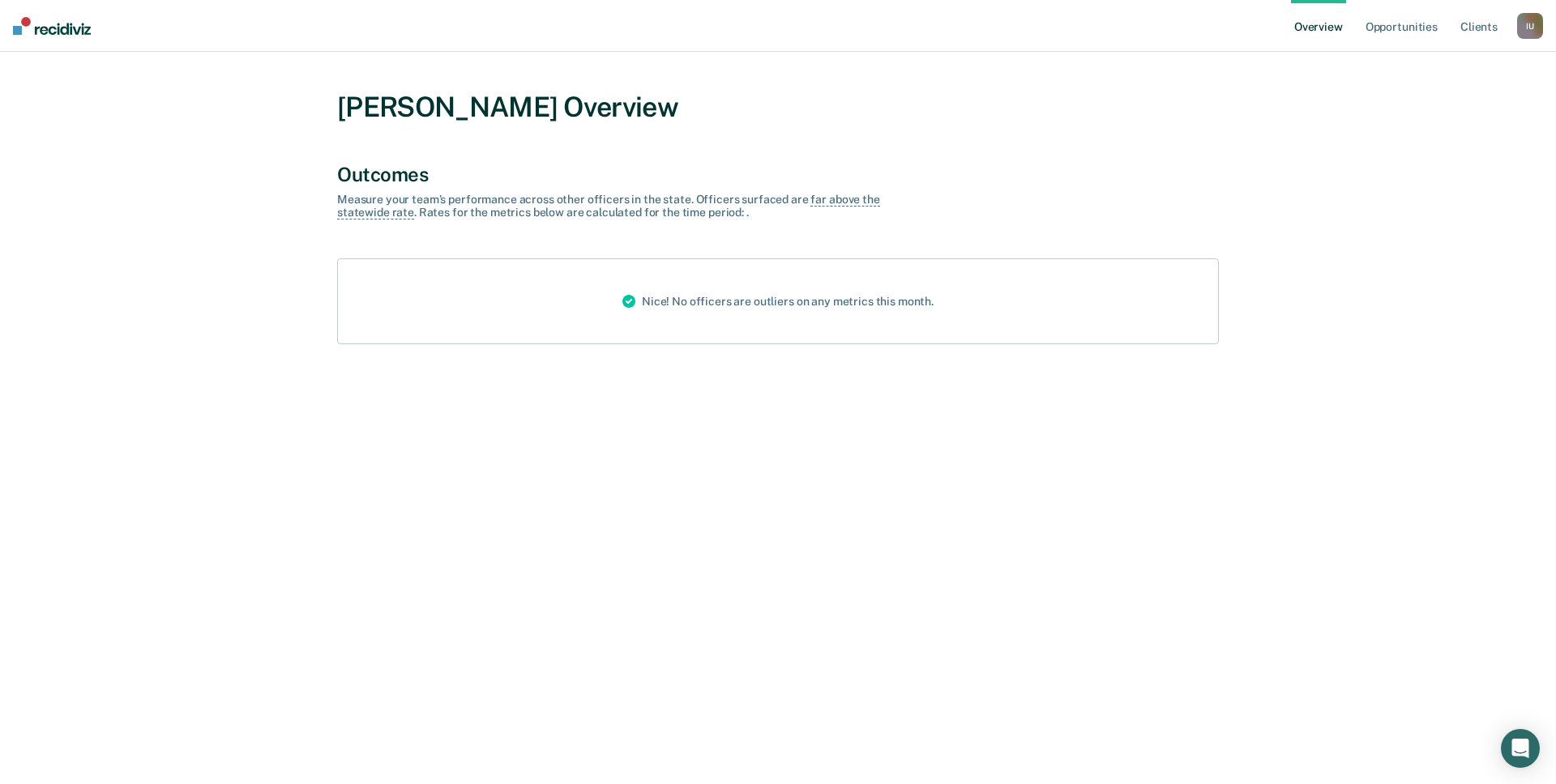
click at [519, 337] on div "Nice! No officers are outliers on any metrics this month." at bounding box center [777, 302] width 881 height 86
click at [474, 480] on div "JONATHAN WILCOXSON Overview Outcomes Measure your team’s performance across oth…" at bounding box center [778, 402] width 1517 height 661
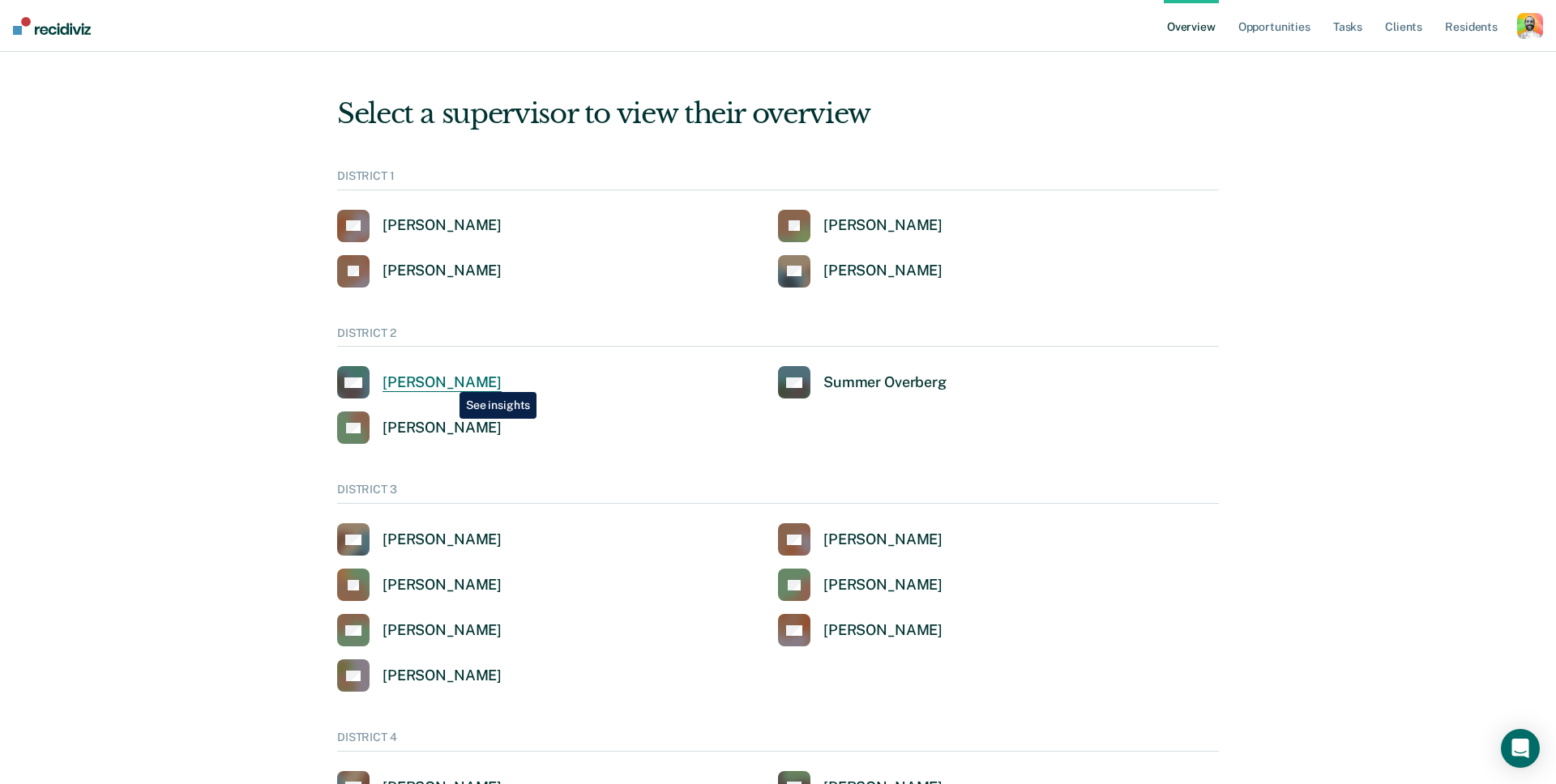
click at [447, 380] on div "[PERSON_NAME]" at bounding box center [442, 382] width 119 height 18
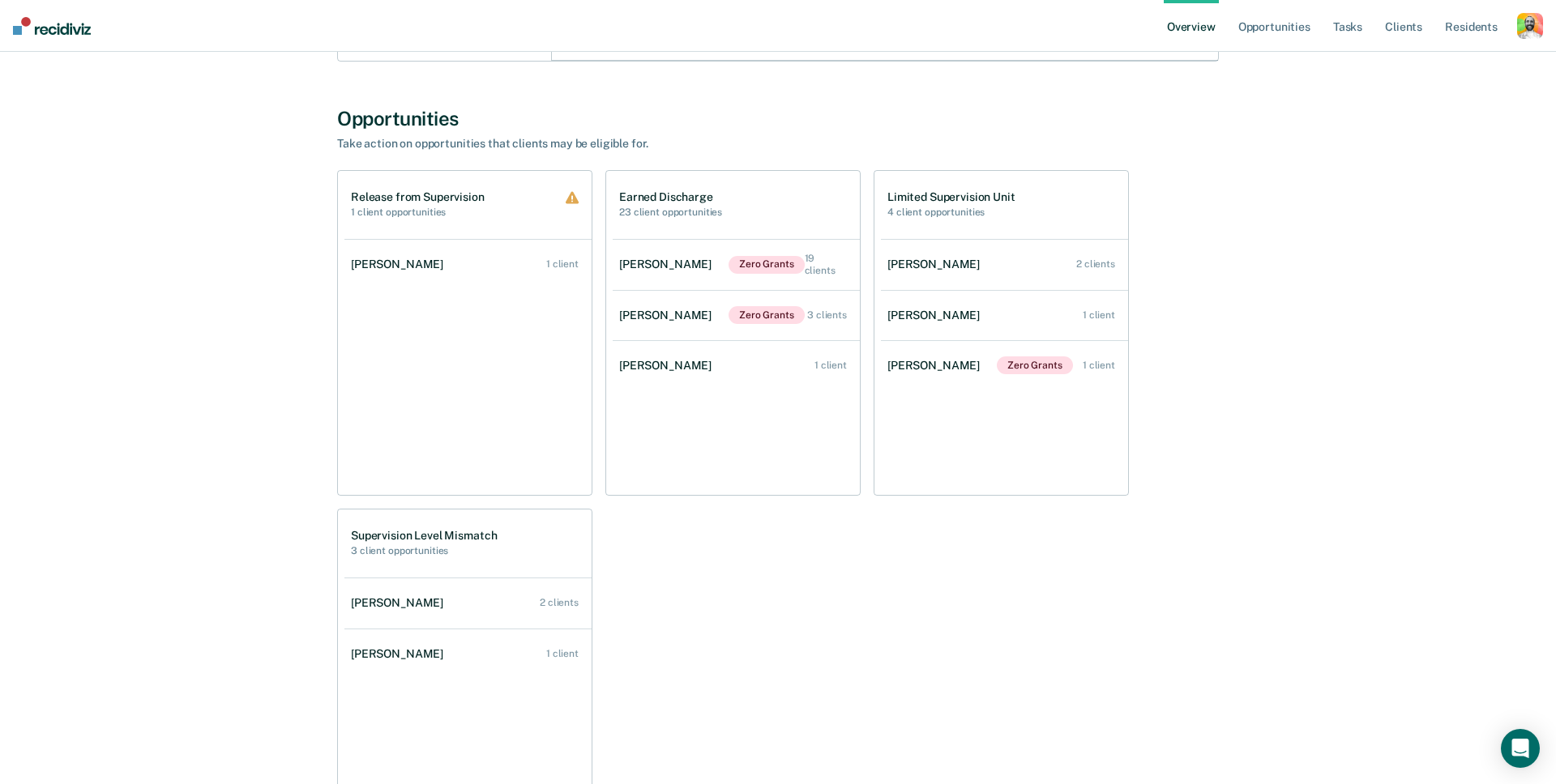
scroll to position [538, 0]
click at [660, 310] on link "[PERSON_NAME] Zero Grants 3 clients" at bounding box center [736, 317] width 247 height 50
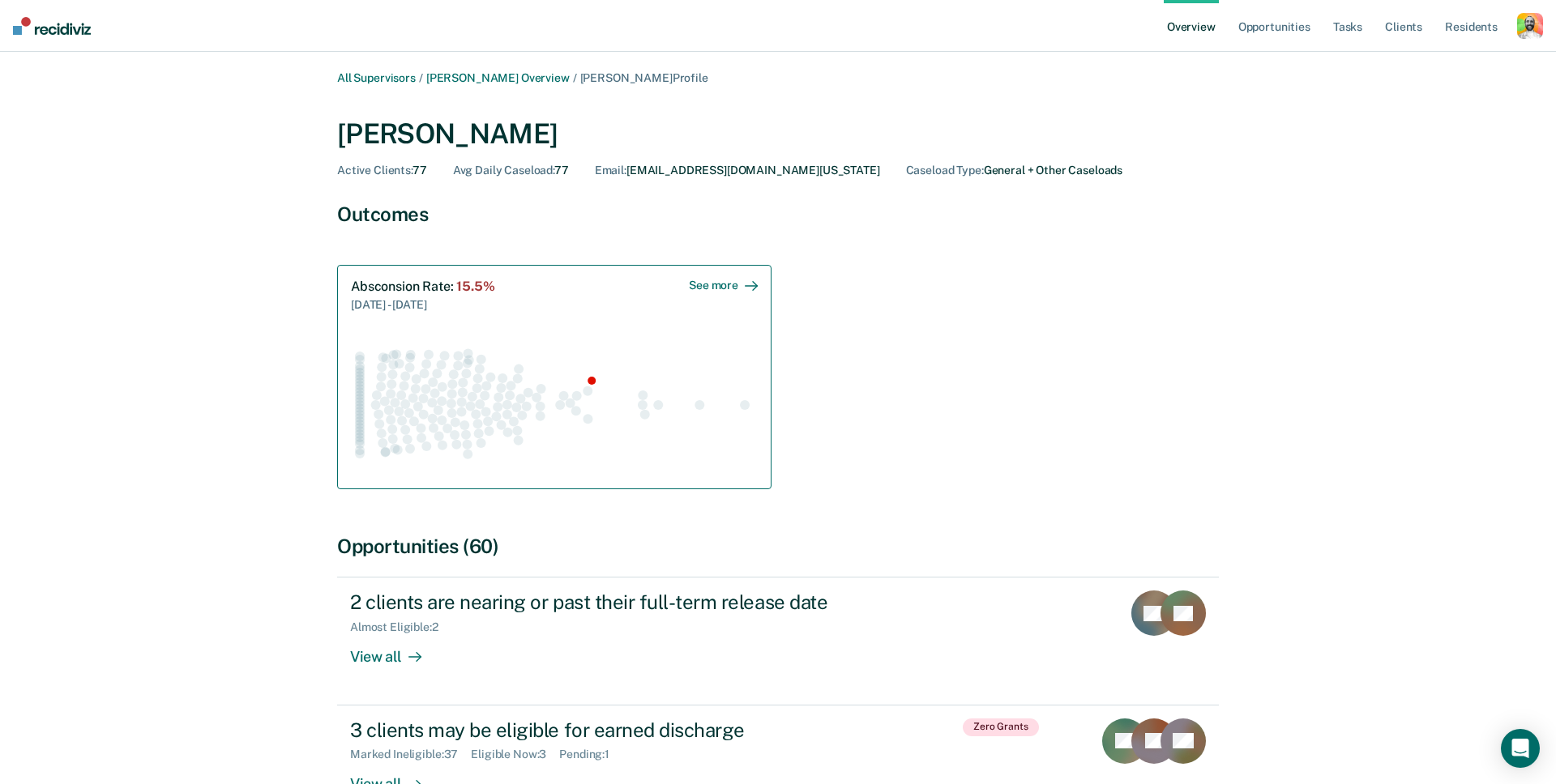
click at [739, 289] on div "See more" at bounding box center [723, 286] width 69 height 14
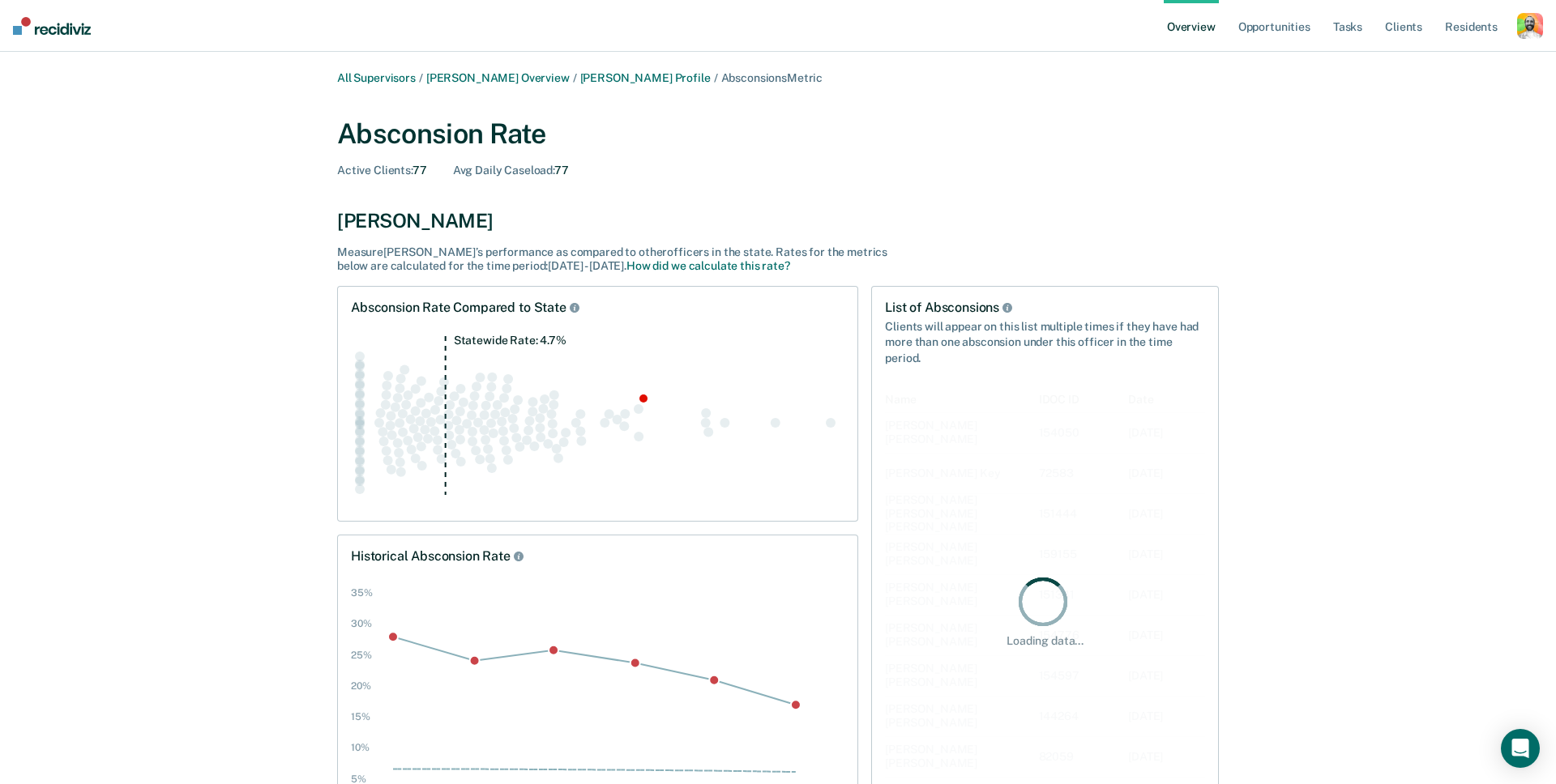
scroll to position [450, 319]
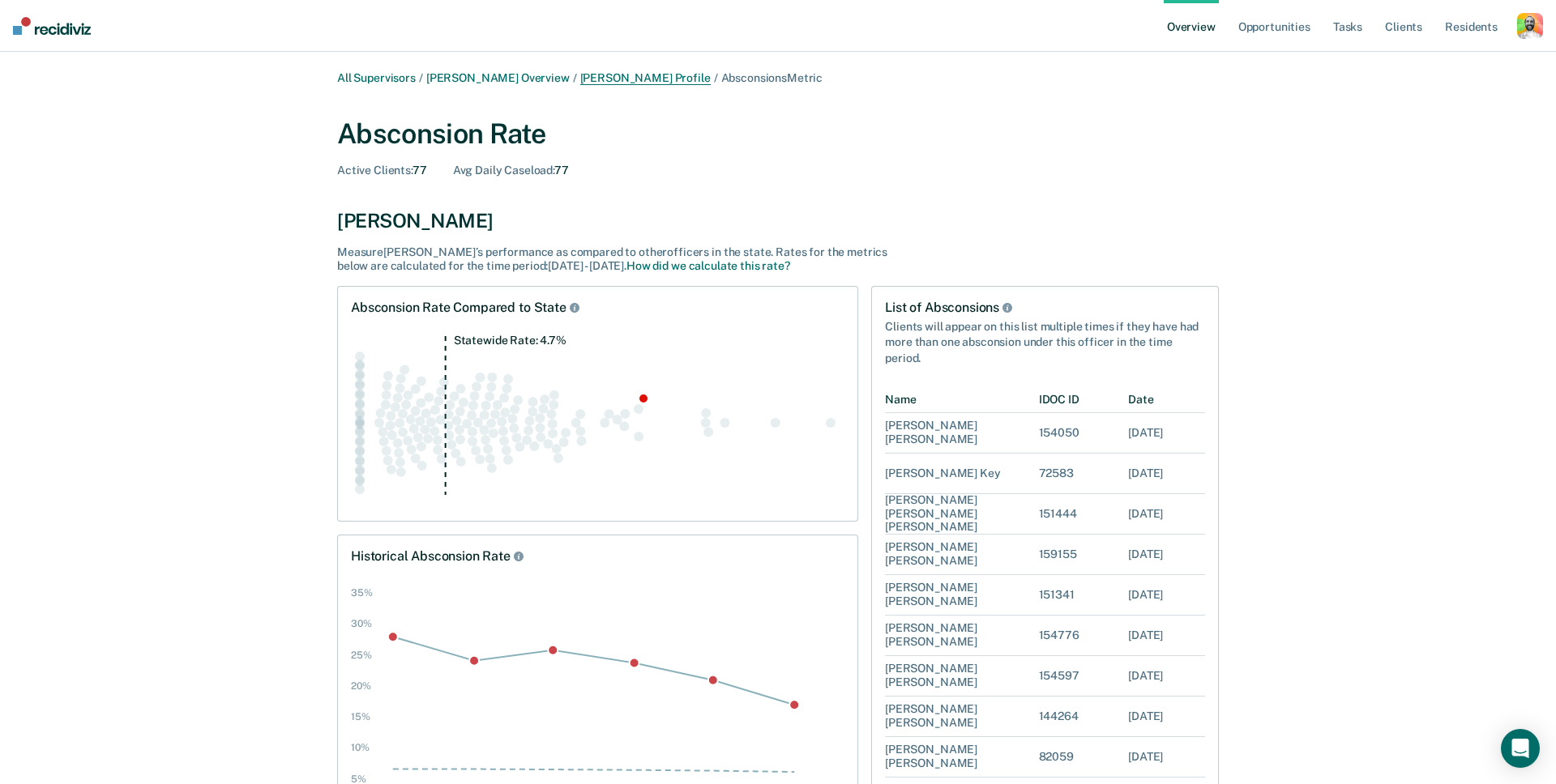
click at [667, 81] on link "Jonathan Wilcoxson Profile" at bounding box center [646, 78] width 131 height 14
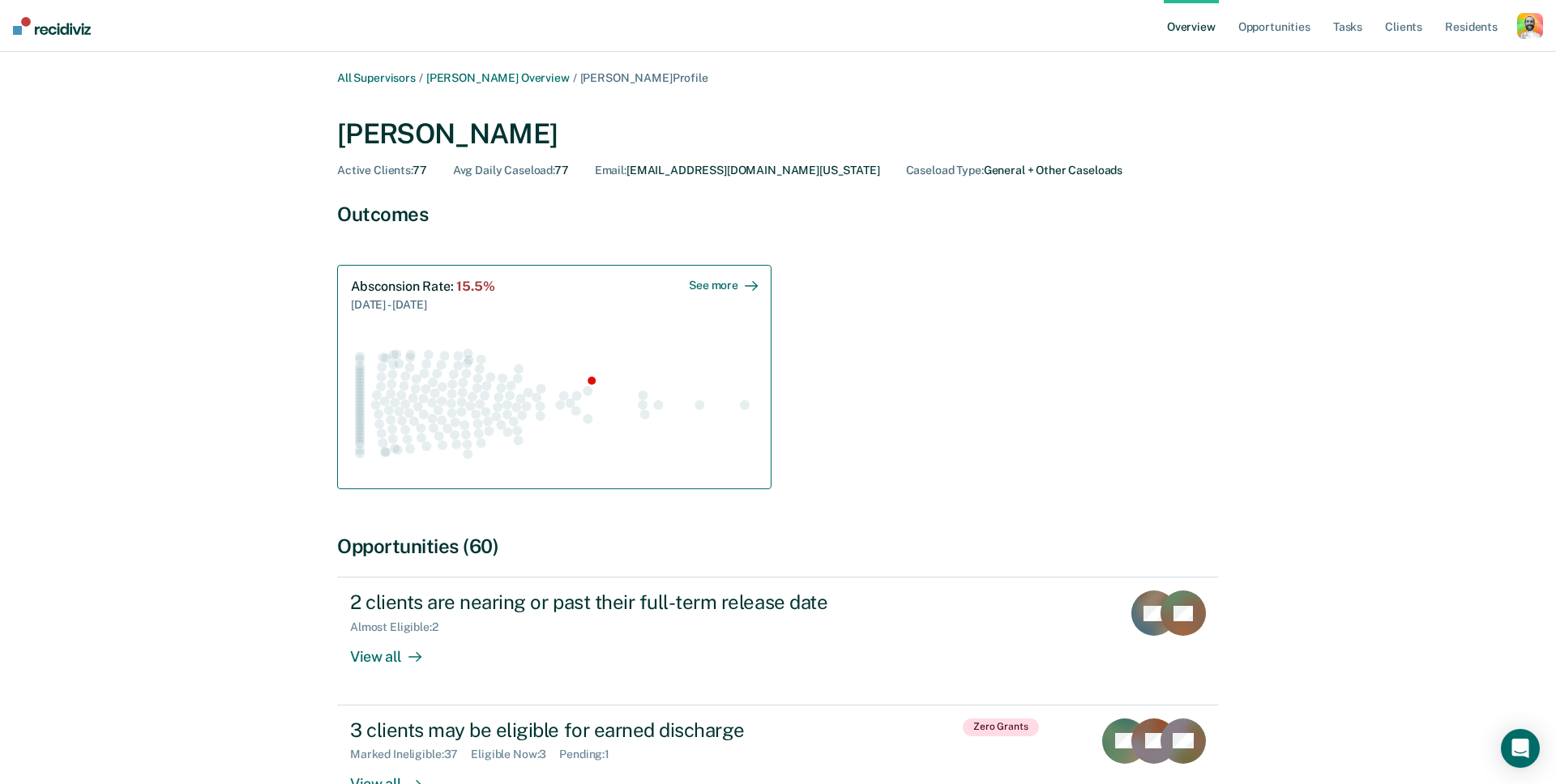
click at [474, 480] on div "Absconsion Rate : 15.5% 8/1/24 - 8/1/25 See more" at bounding box center [553, 376] width 434 height 224
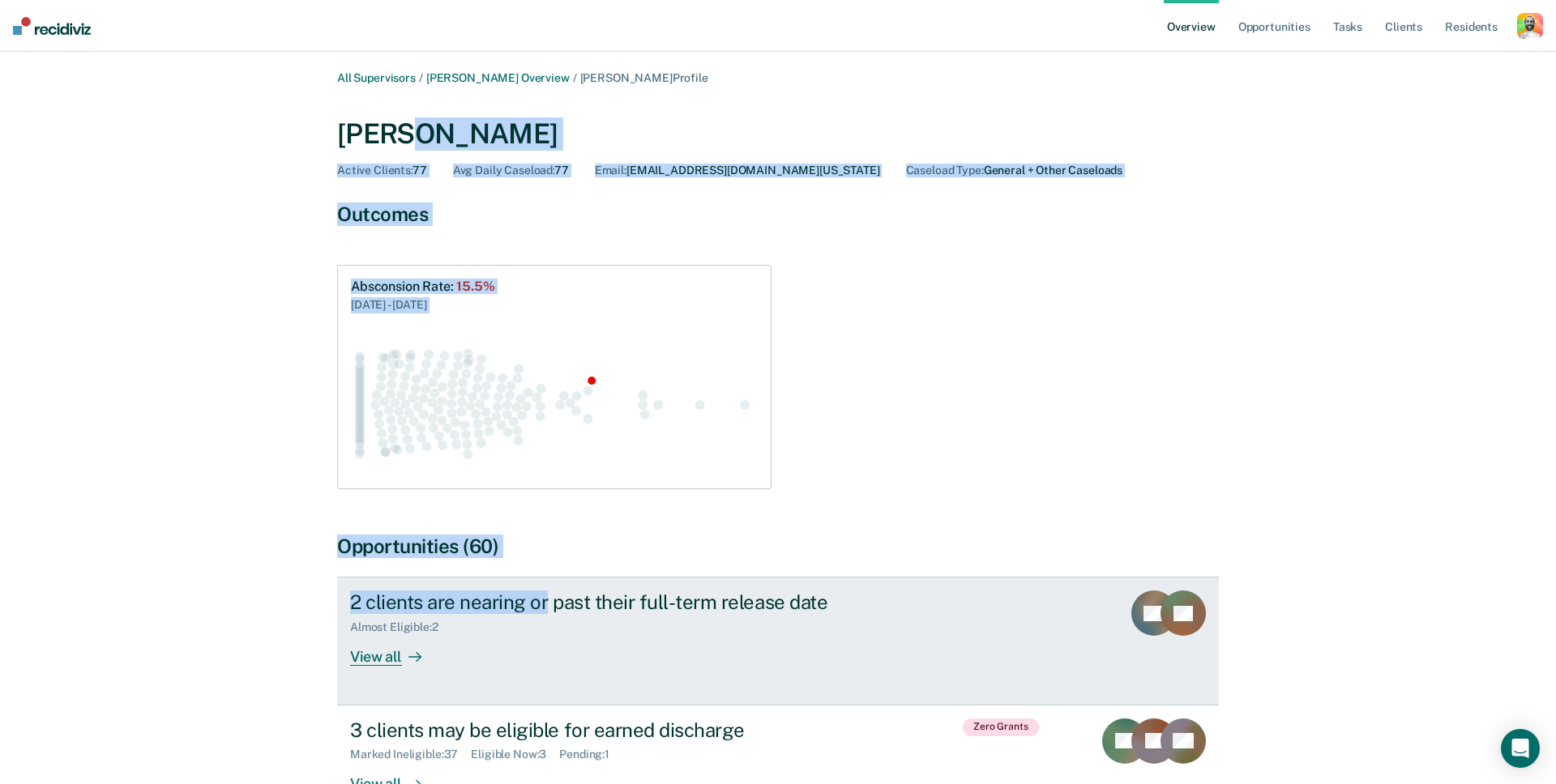
drag, startPoint x: 404, startPoint y: 126, endPoint x: 548, endPoint y: 600, distance: 495.4
click at [548, 600] on div "All Supervisors / Allison R Mcmanus Overview / Jonathan Wilcoxson Profile Jonat…" at bounding box center [778, 703] width 973 height 1265
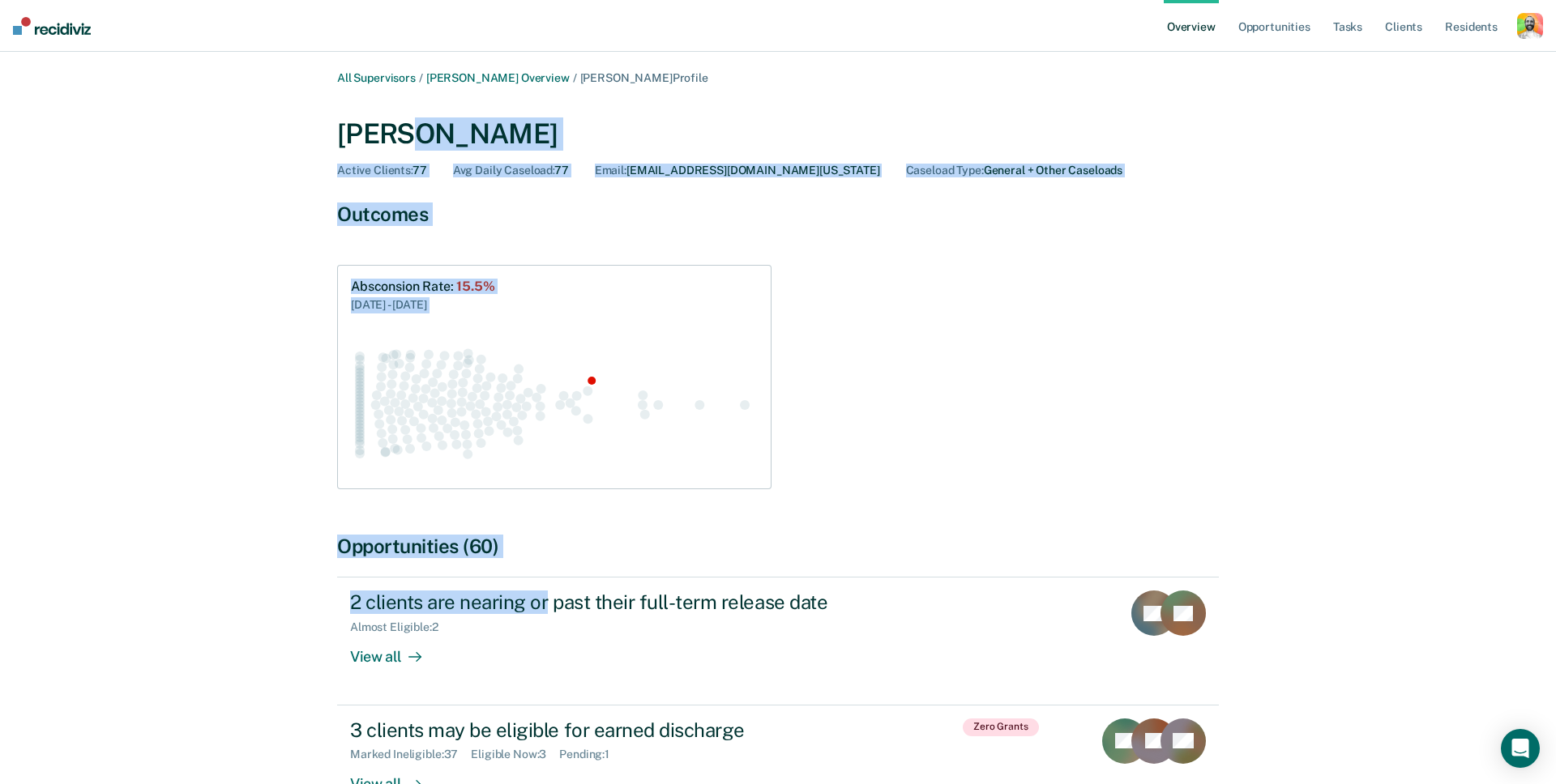
click at [557, 525] on div "All Supervisors / Allison R Mcmanus Overview / Jonathan Wilcoxson Profile Jonat…" at bounding box center [778, 703] width 973 height 1265
